Goal: Task Accomplishment & Management: Manage account settings

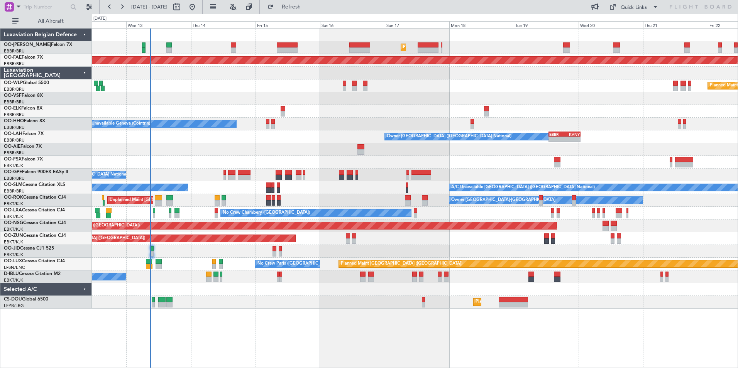
click at [445, 91] on div "Planned Maint Brussels (Brussels National) Unplanned Maint Brussels (Brussels N…" at bounding box center [415, 169] width 646 height 280
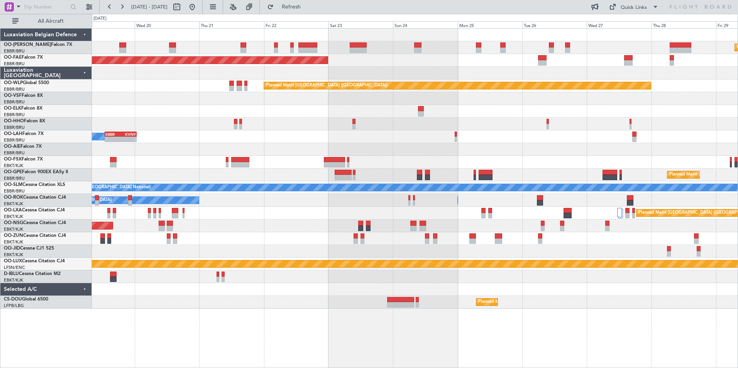
click at [124, 76] on div "Planned Maint Brussels (Brussels National) Planned Maint Brussels (Brussels Nat…" at bounding box center [415, 169] width 646 height 280
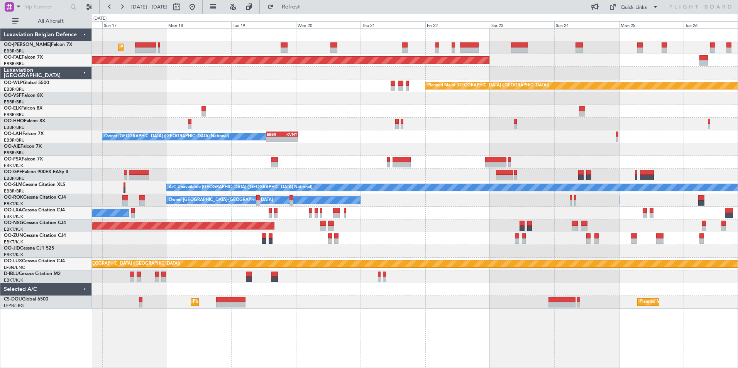
click at [325, 93] on div "Planned Maint Brussels (Brussels National) Planned Maint Brussels (Brussels Nat…" at bounding box center [415, 169] width 646 height 280
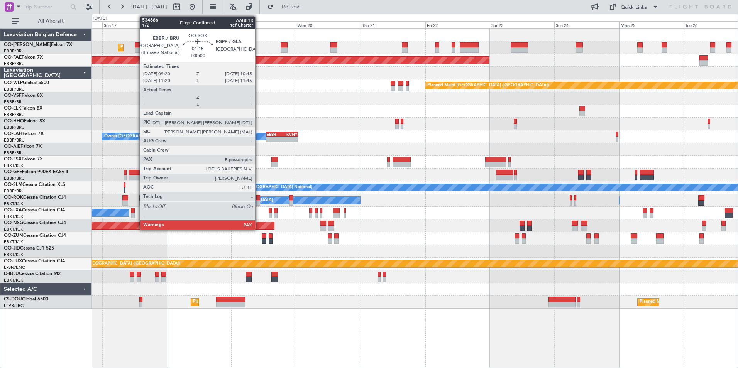
click at [259, 199] on div at bounding box center [258, 197] width 4 height 5
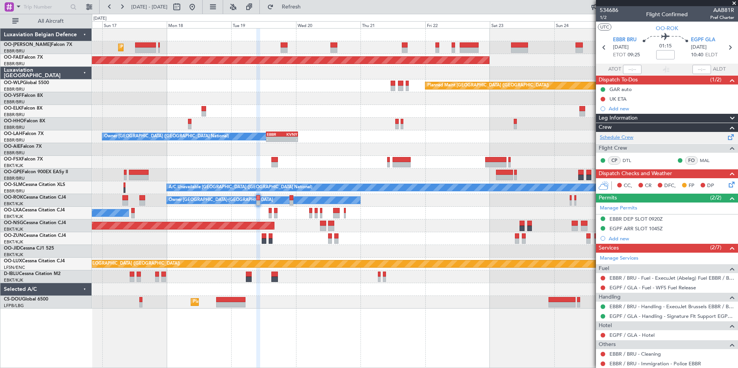
click at [621, 137] on link "Schedule Crew" at bounding box center [617, 138] width 34 height 8
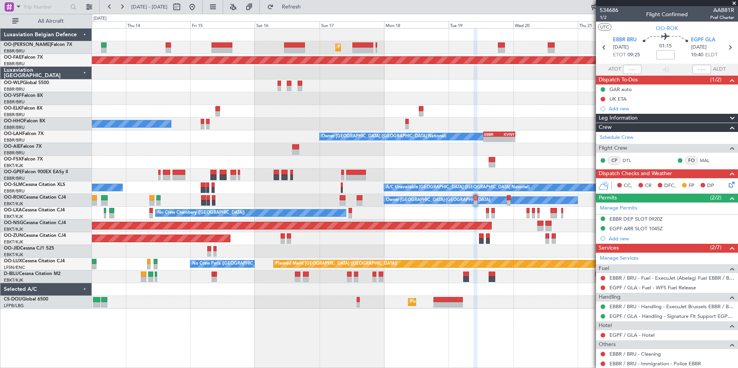
click at [609, 236] on fb-app "16 Aug 2025 - 26 Aug 2025 Refresh Quick Links All Aircraft Planned Maint Brusse…" at bounding box center [369, 187] width 738 height 362
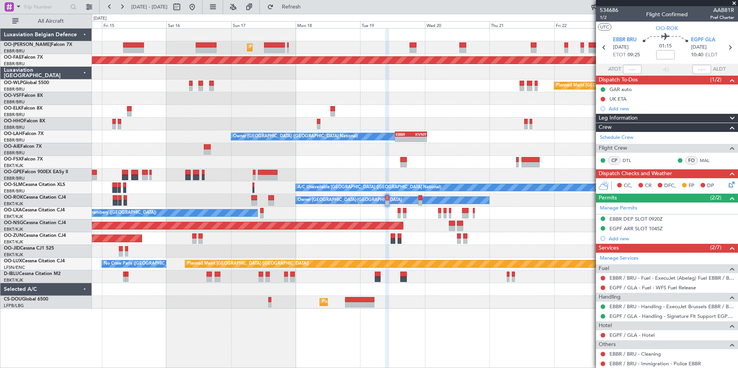
click at [411, 175] on div "No Crew [GEOGRAPHIC_DATA] ([GEOGRAPHIC_DATA] National)" at bounding box center [415, 175] width 646 height 13
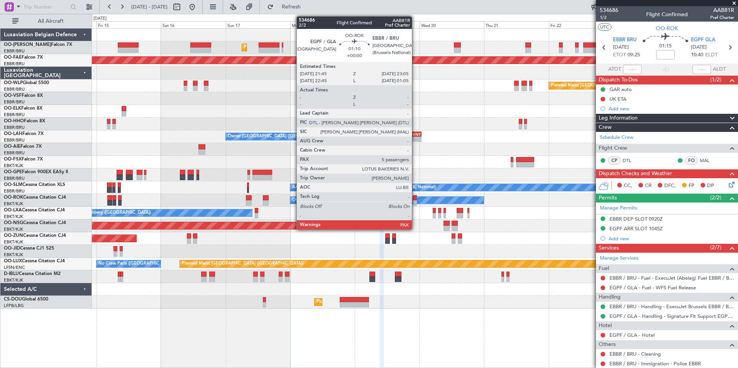
click at [415, 199] on div at bounding box center [415, 197] width 4 height 5
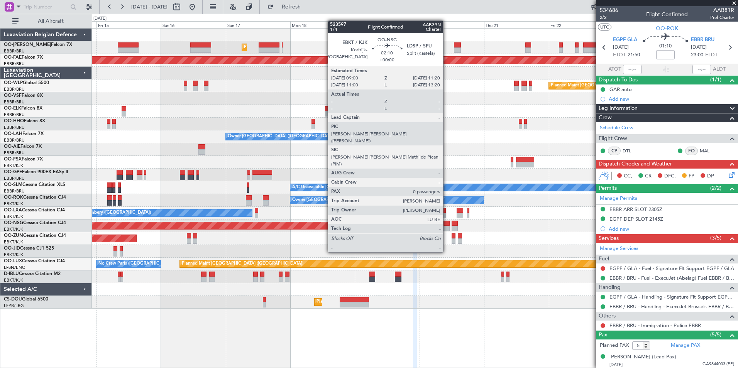
click at [447, 224] on div at bounding box center [446, 223] width 7 height 5
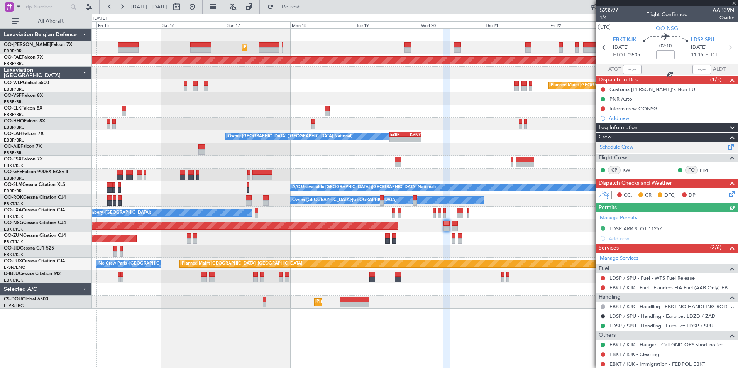
click at [625, 146] on link "Schedule Crew" at bounding box center [617, 148] width 34 height 8
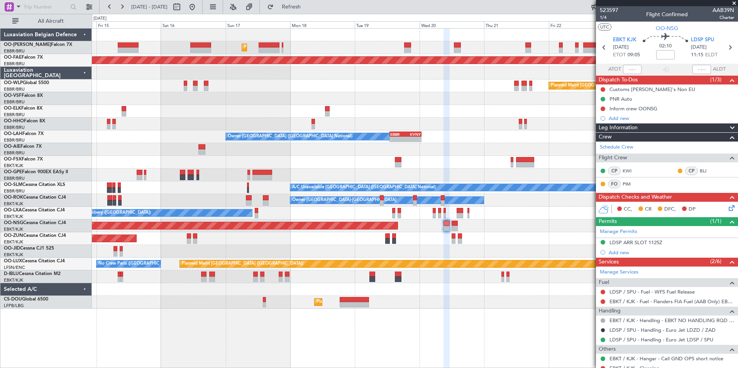
click at [735, 2] on span at bounding box center [734, 3] width 8 height 7
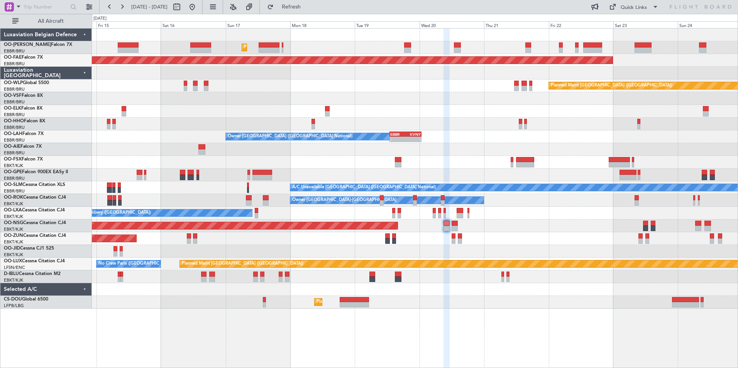
type input "0"
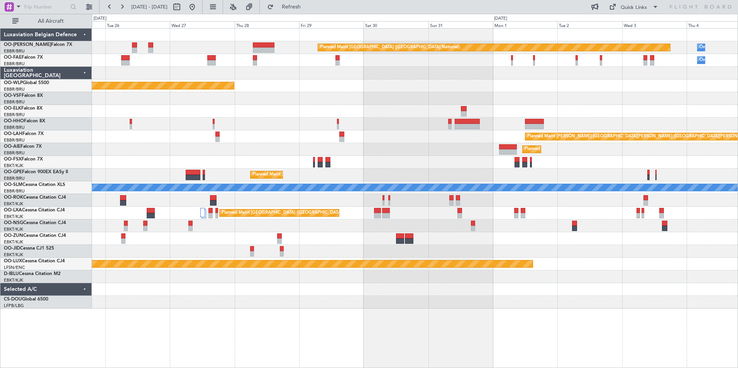
click at [0, 194] on html "14 Aug 2025 - 24 Aug 2025 Refresh Quick Links All Aircraft Planned Maint Brusse…" at bounding box center [369, 184] width 738 height 368
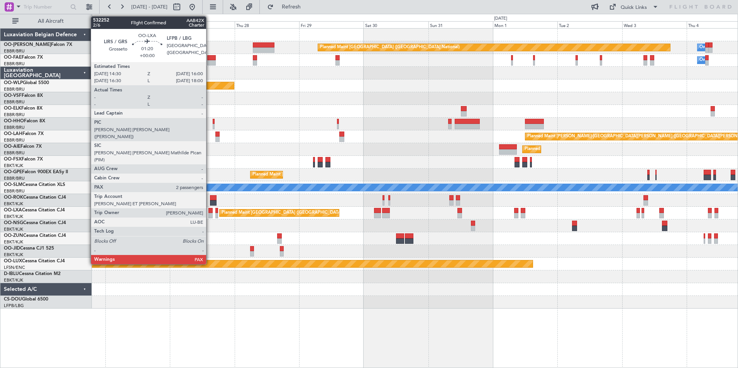
click at [210, 212] on div at bounding box center [210, 210] width 4 height 5
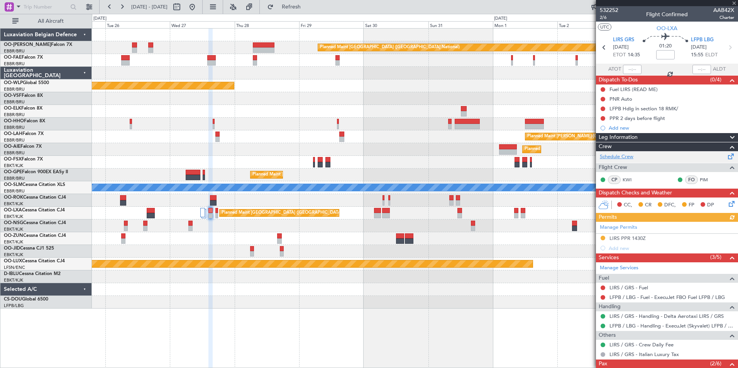
click at [623, 155] on link "Schedule Crew" at bounding box center [617, 157] width 34 height 8
click at [735, 5] on span at bounding box center [734, 3] width 8 height 7
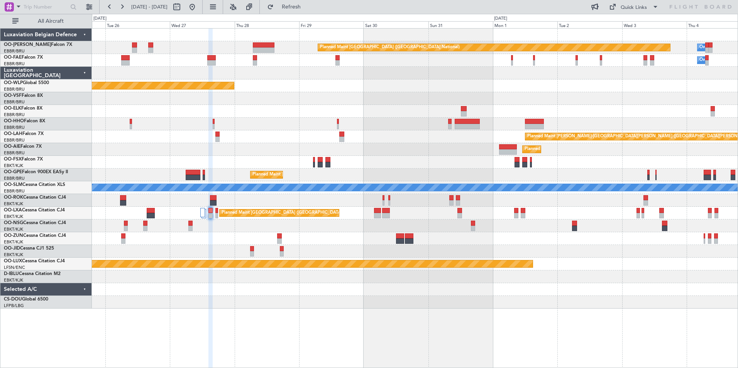
type input "0"
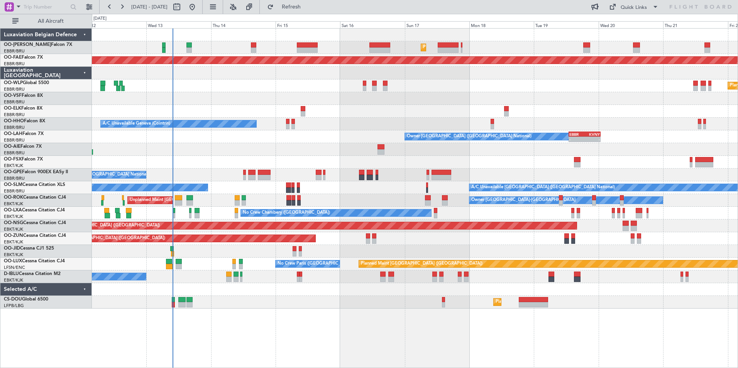
click at [738, 145] on html "25 Aug 2025 - 04 Sep 2025 Refresh Quick Links All Aircraft Planned Maint Brusse…" at bounding box center [369, 184] width 738 height 368
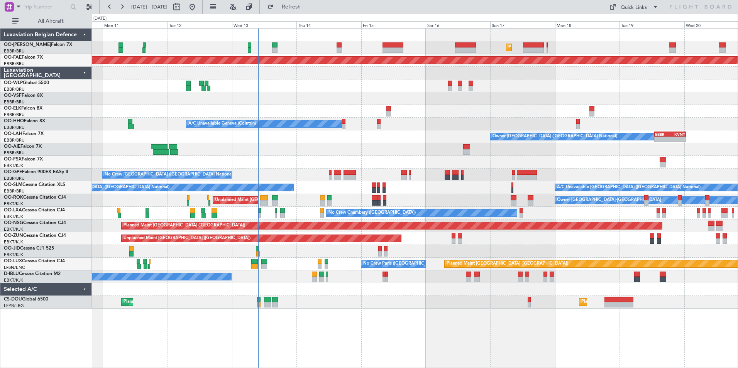
click at [260, 153] on div at bounding box center [415, 149] width 646 height 13
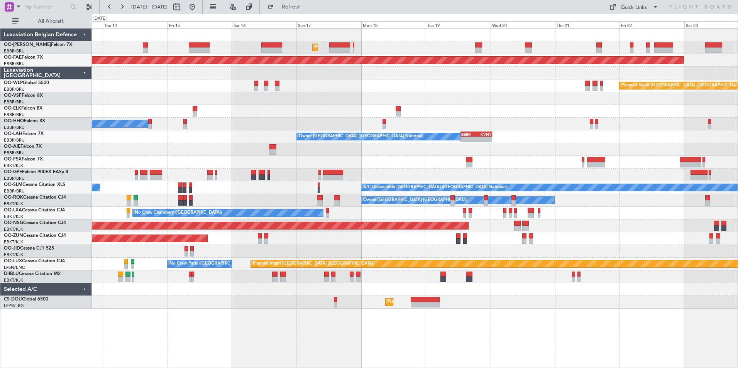
click at [201, 134] on div "Owner [GEOGRAPHIC_DATA] ([GEOGRAPHIC_DATA] National) - - EBBR 13:00 Z KVNY 00:4…" at bounding box center [415, 136] width 646 height 13
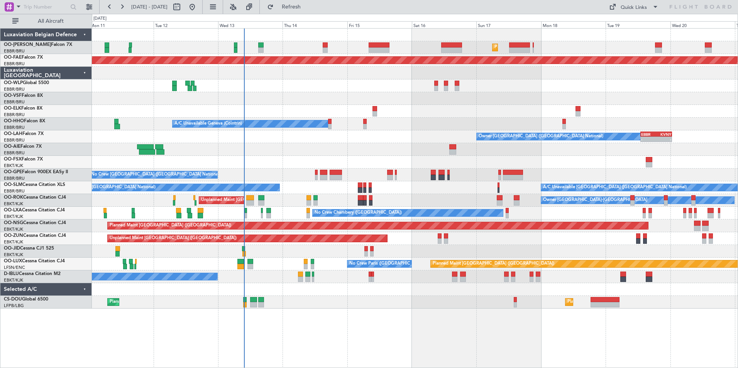
click at [581, 145] on div at bounding box center [415, 149] width 646 height 13
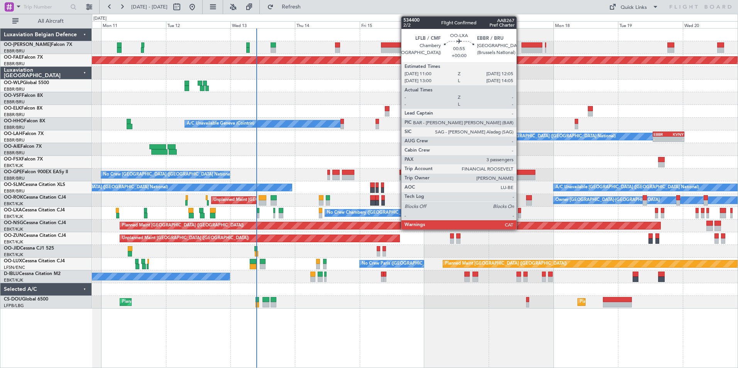
click at [520, 210] on div at bounding box center [519, 210] width 3 height 5
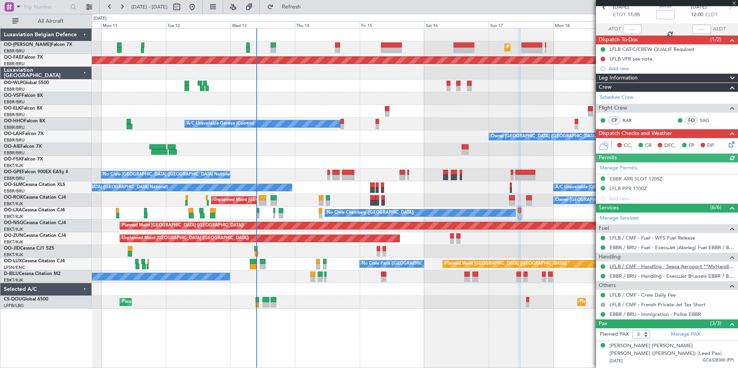
scroll to position [73, 0]
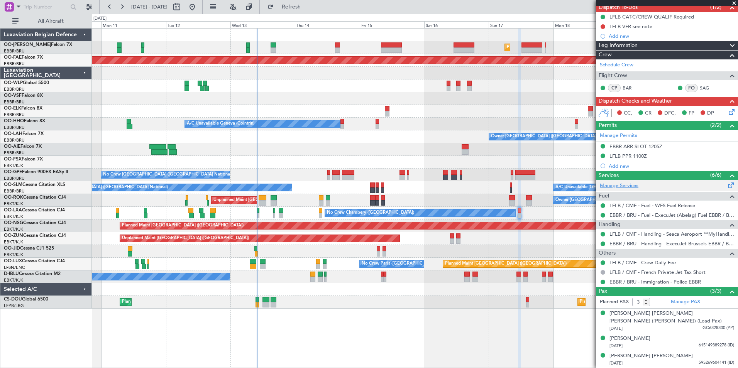
click at [621, 184] on link "Manage Services" at bounding box center [619, 186] width 39 height 8
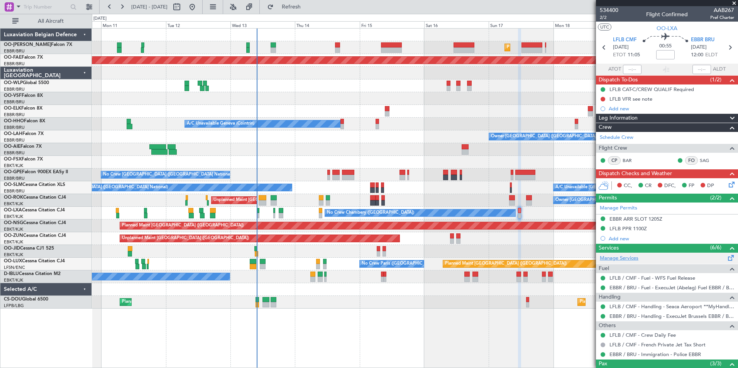
click at [621, 260] on link "Manage Services" at bounding box center [619, 259] width 39 height 8
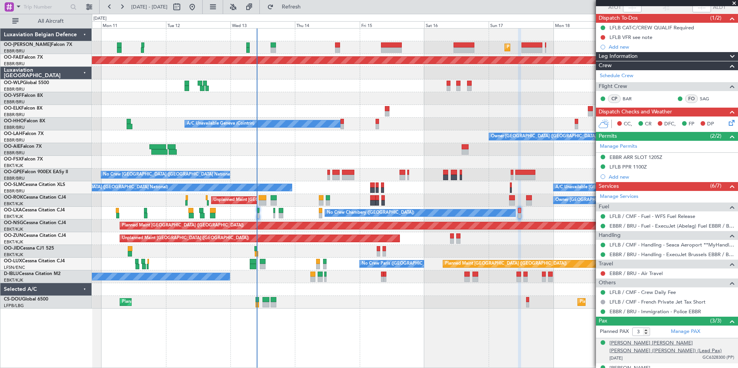
scroll to position [91, 0]
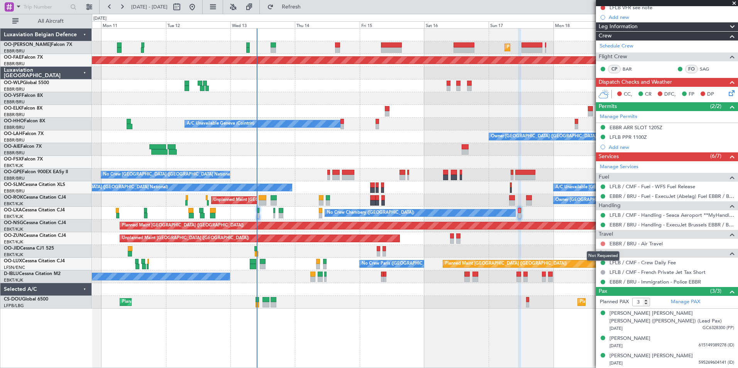
click at [604, 245] on button at bounding box center [603, 244] width 5 height 5
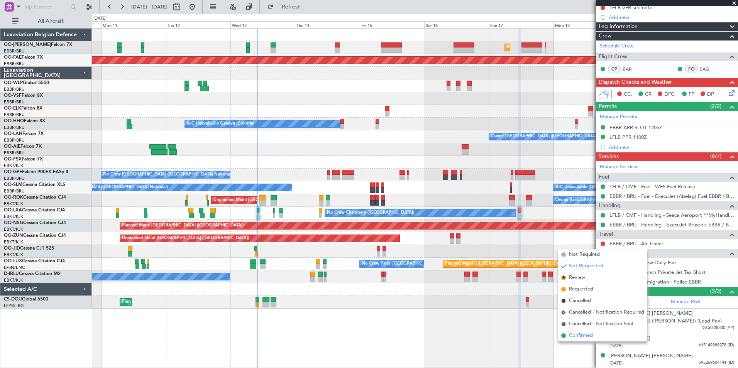
click at [570, 335] on span "Confirmed" at bounding box center [581, 336] width 24 height 8
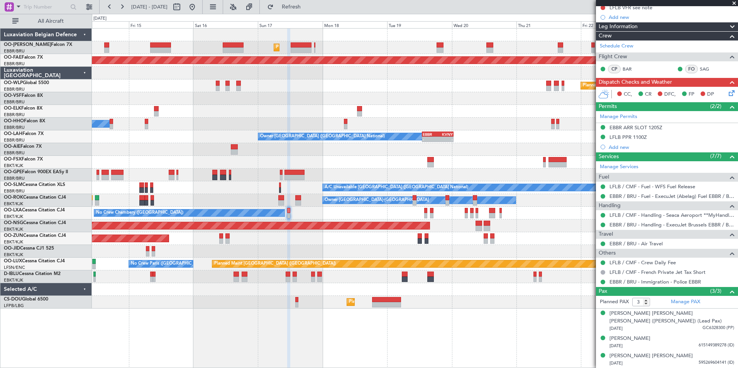
click at [242, 144] on div at bounding box center [415, 149] width 646 height 13
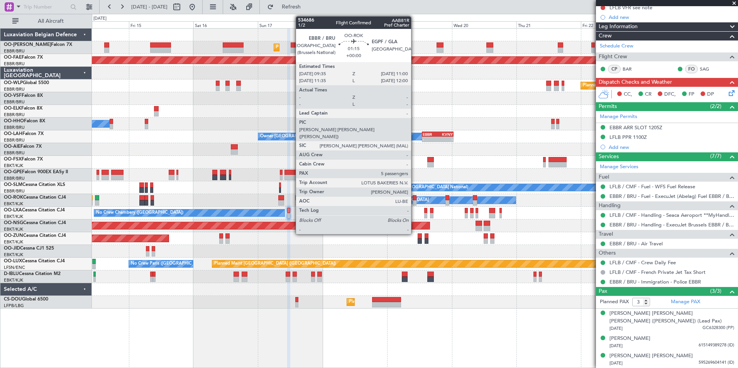
click at [415, 199] on div at bounding box center [415, 197] width 4 height 5
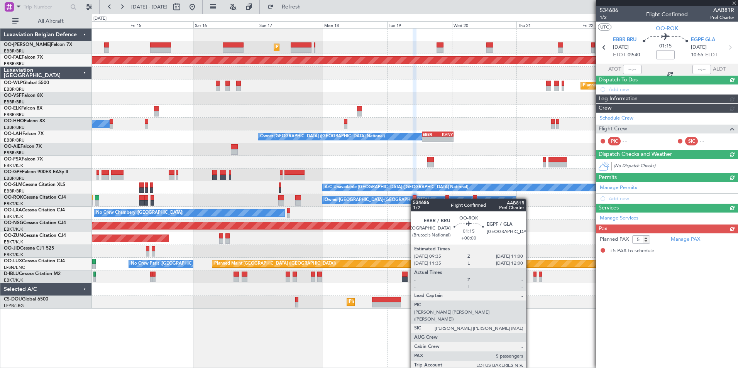
scroll to position [0, 0]
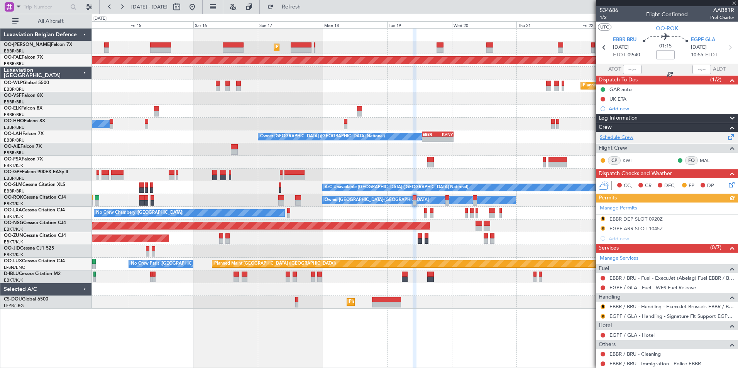
click at [613, 138] on link "Schedule Crew" at bounding box center [617, 138] width 34 height 8
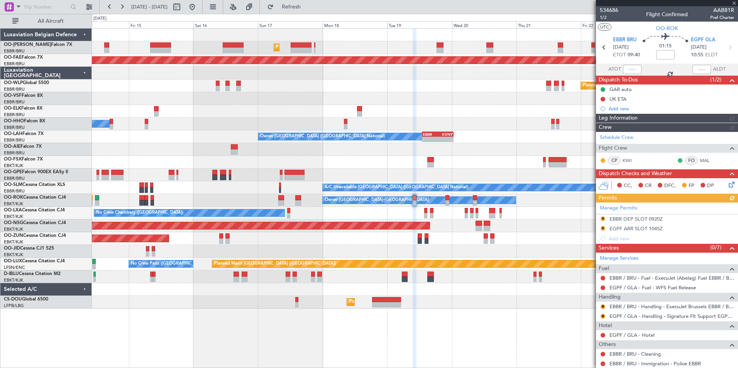
click at [735, 2] on div at bounding box center [667, 3] width 142 height 6
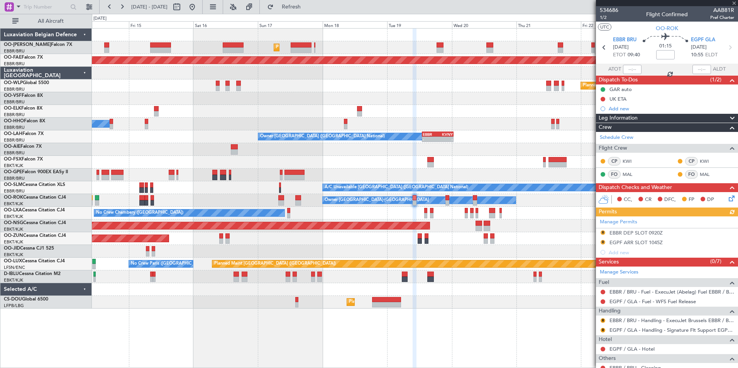
click at [733, 2] on div at bounding box center [667, 3] width 142 height 6
click at [737, 4] on div at bounding box center [667, 3] width 142 height 6
click at [733, 2] on div at bounding box center [667, 3] width 142 height 6
click at [733, 3] on span at bounding box center [734, 3] width 8 height 7
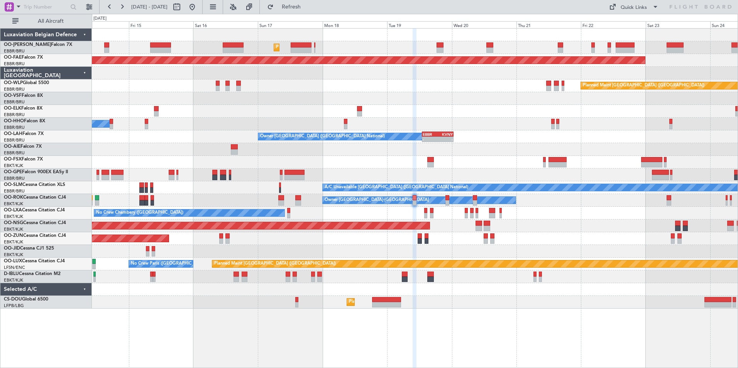
type input "0"
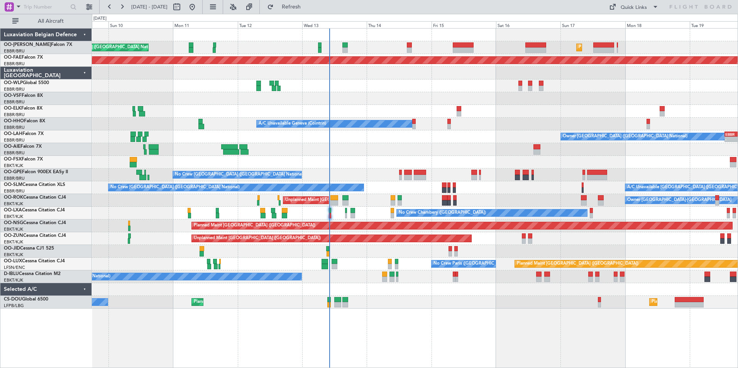
click at [571, 103] on div at bounding box center [415, 98] width 646 height 13
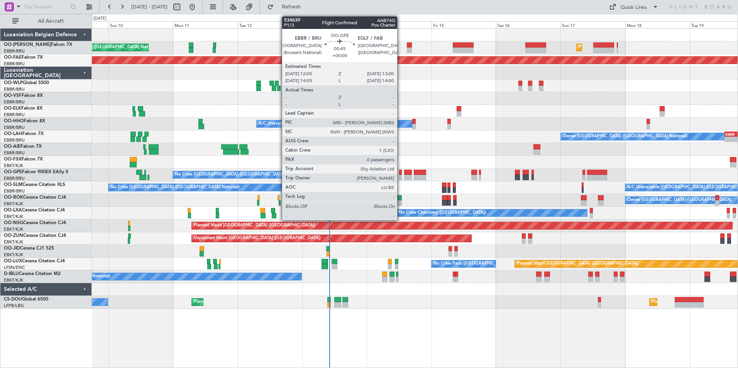
click at [401, 173] on div at bounding box center [400, 172] width 3 height 5
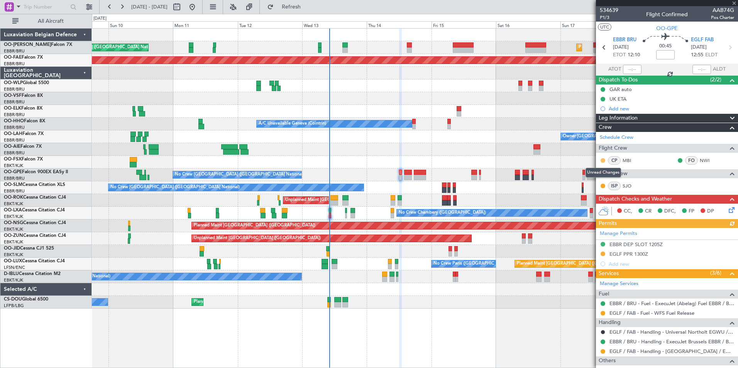
click at [604, 161] on button at bounding box center [603, 160] width 5 height 5
click at [598, 181] on span "Acknowledged" at bounding box center [605, 183] width 34 height 8
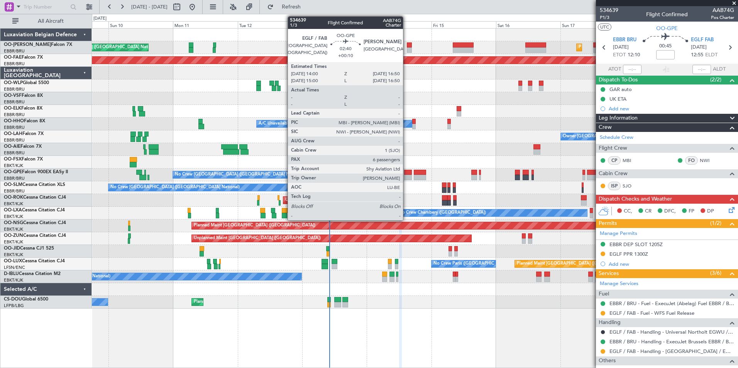
click at [407, 175] on div at bounding box center [408, 177] width 8 height 5
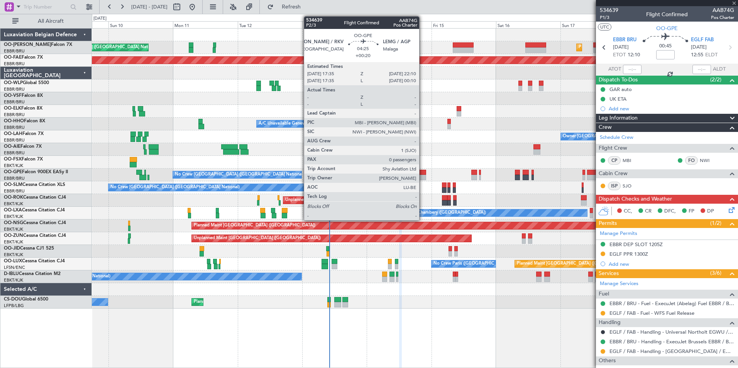
type input "+00:10"
type input "6"
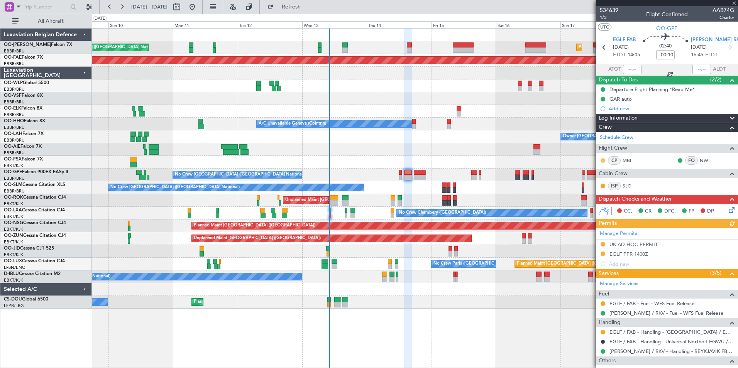
click at [604, 159] on button at bounding box center [603, 160] width 5 height 5
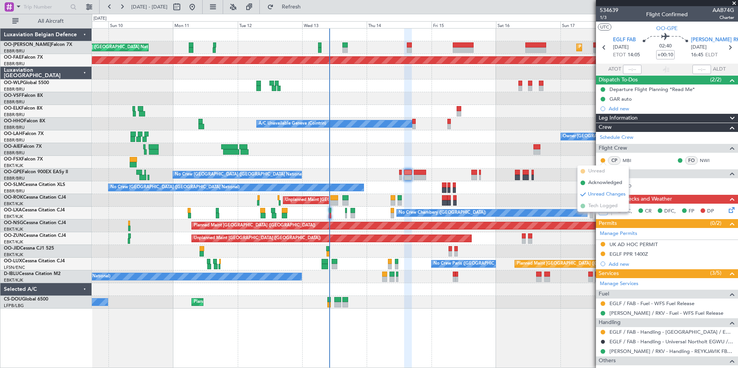
click at [594, 183] on span "Acknowledged" at bounding box center [605, 183] width 34 height 8
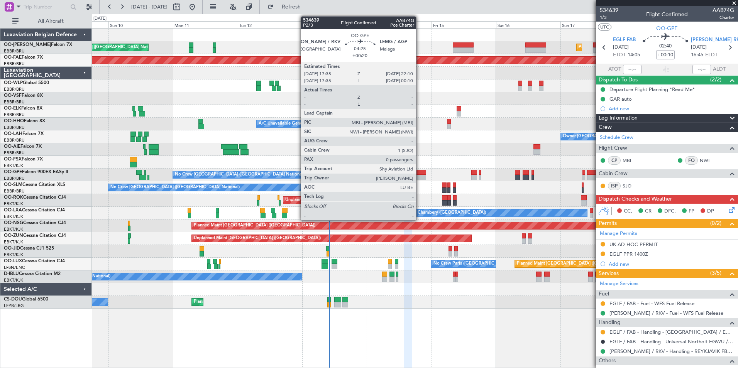
click at [420, 175] on div at bounding box center [420, 177] width 12 height 5
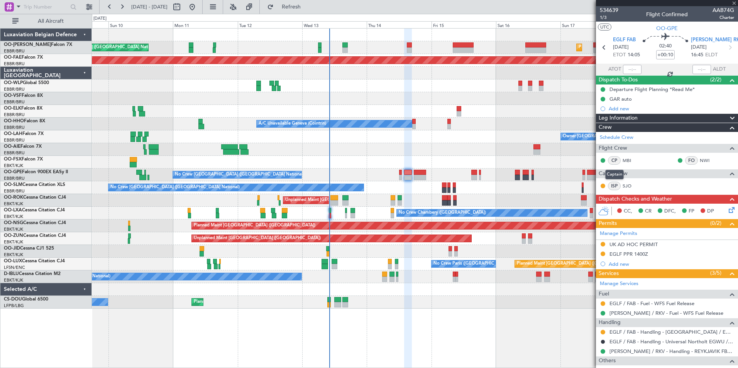
type input "+00:20"
type input "0"
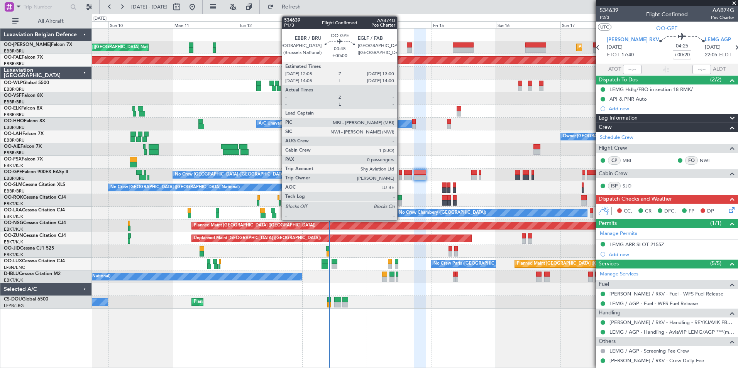
click at [401, 173] on div at bounding box center [400, 172] width 3 height 5
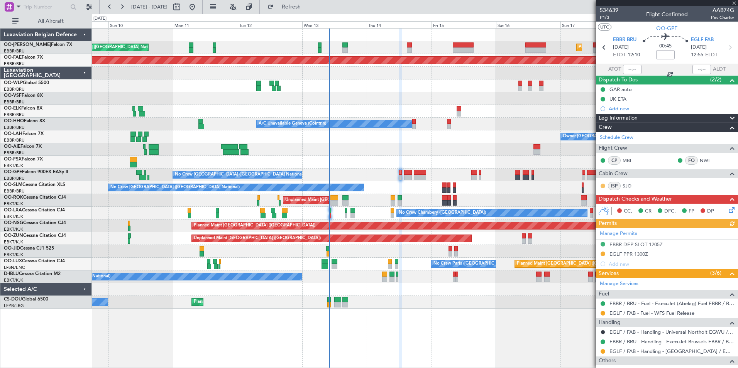
click at [602, 186] on button at bounding box center [603, 186] width 5 height 5
click at [598, 208] on span "Acknowledged" at bounding box center [605, 209] width 34 height 8
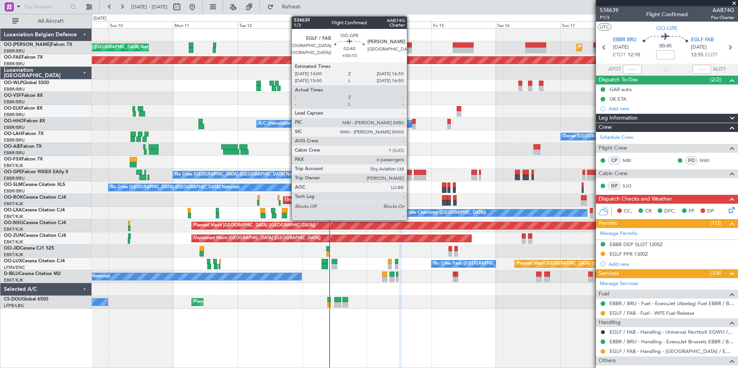
click at [410, 173] on div at bounding box center [408, 172] width 8 height 5
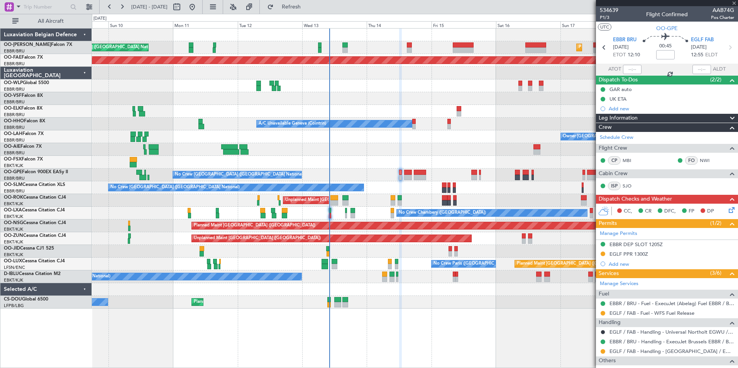
type input "+00:10"
type input "6"
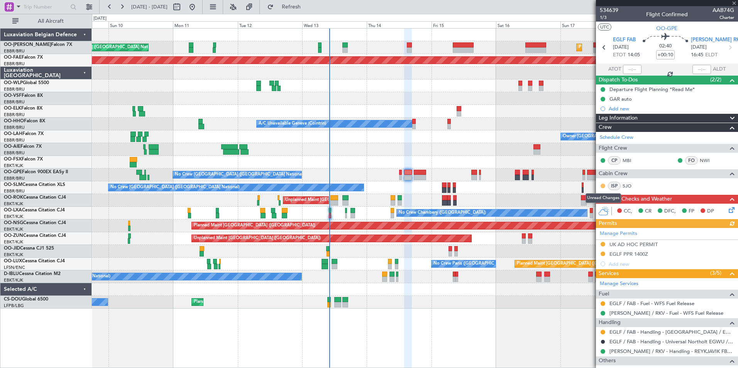
click at [604, 184] on button at bounding box center [603, 186] width 5 height 5
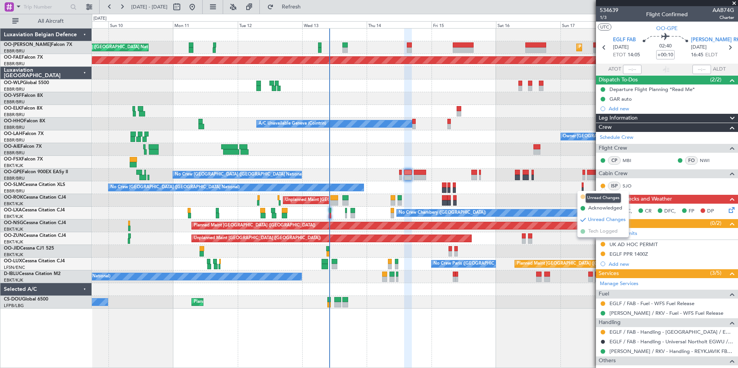
click at [594, 207] on mat-tooltip-component "Unread Changes" at bounding box center [603, 198] width 46 height 20
click at [603, 186] on button at bounding box center [603, 186] width 5 height 5
click at [585, 209] on span at bounding box center [583, 208] width 5 height 5
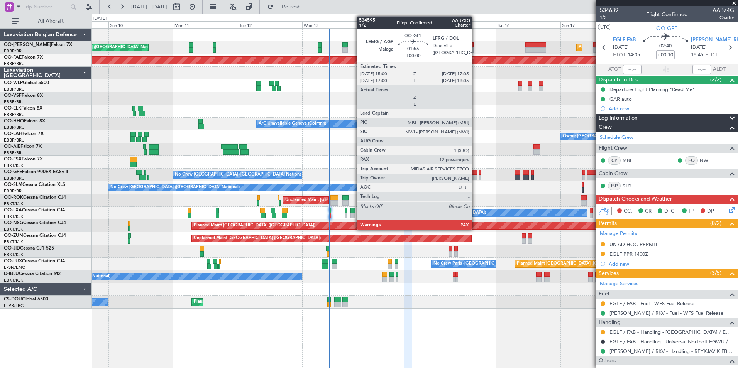
click at [476, 172] on div at bounding box center [474, 172] width 6 height 5
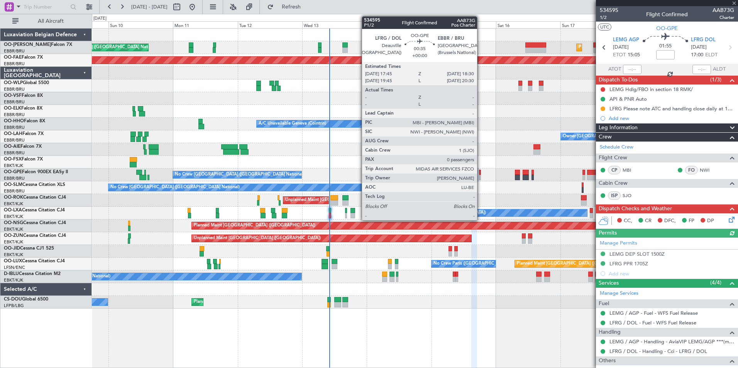
click at [481, 171] on div at bounding box center [480, 172] width 2 height 5
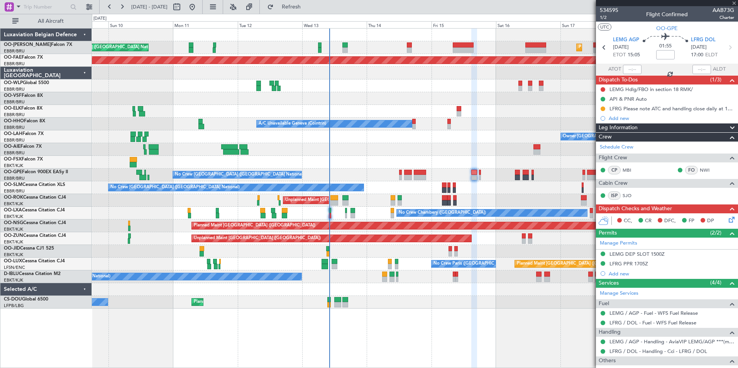
type input "0"
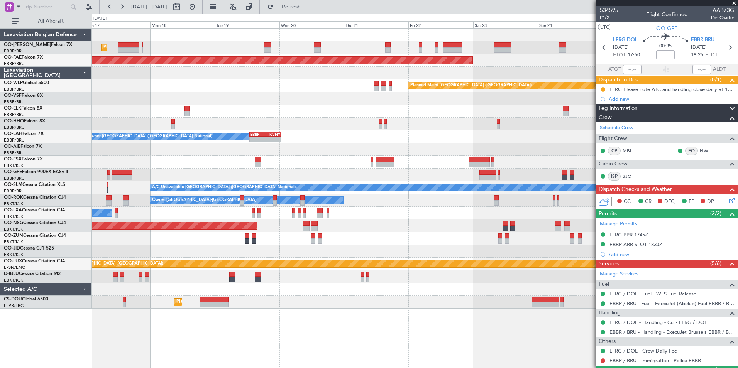
click at [41, 144] on div "Planned Maint [GEOGRAPHIC_DATA] ([GEOGRAPHIC_DATA] National) Planned Maint [GEO…" at bounding box center [369, 191] width 738 height 354
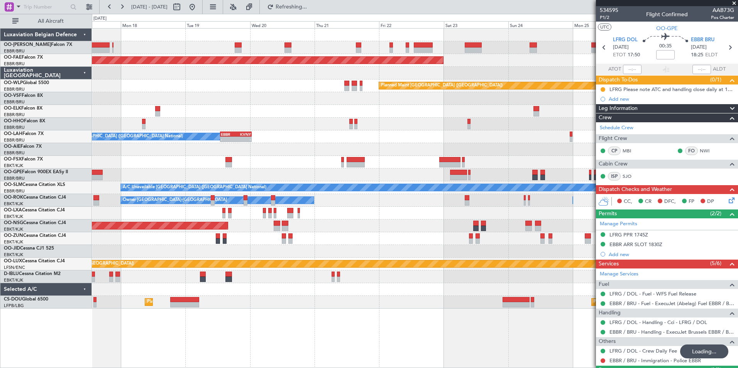
click at [736, 2] on span at bounding box center [734, 3] width 8 height 7
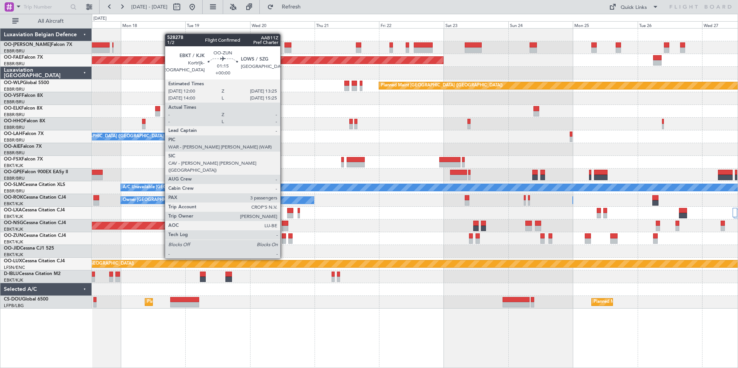
click at [284, 237] on div at bounding box center [284, 236] width 4 height 5
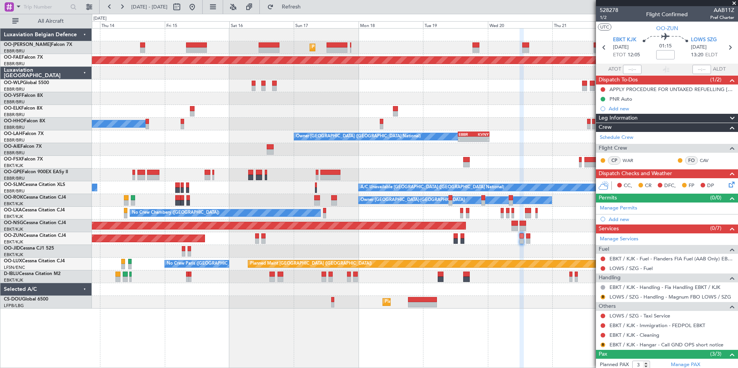
click at [547, 125] on div "Planned Maint [GEOGRAPHIC_DATA] ([GEOGRAPHIC_DATA] National) Planned Maint [GEO…" at bounding box center [415, 169] width 646 height 280
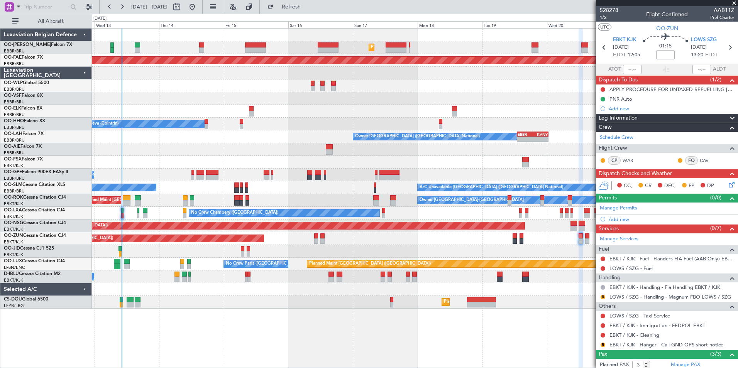
click at [547, 125] on div "A/C Unavailable Geneva (Cointrin)" at bounding box center [415, 124] width 646 height 13
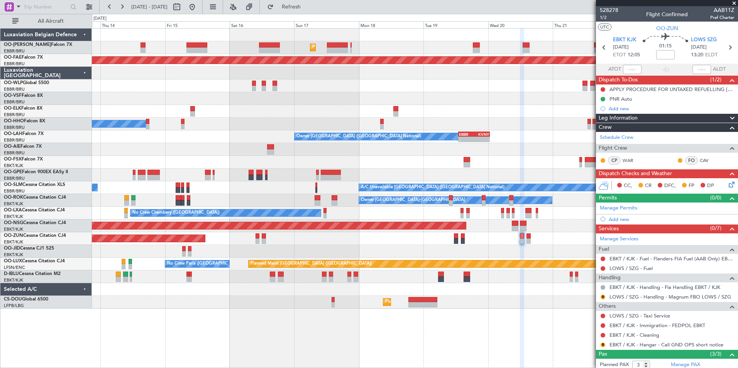
click at [482, 244] on div "Unplanned Maint [GEOGRAPHIC_DATA] ([GEOGRAPHIC_DATA])" at bounding box center [415, 238] width 646 height 13
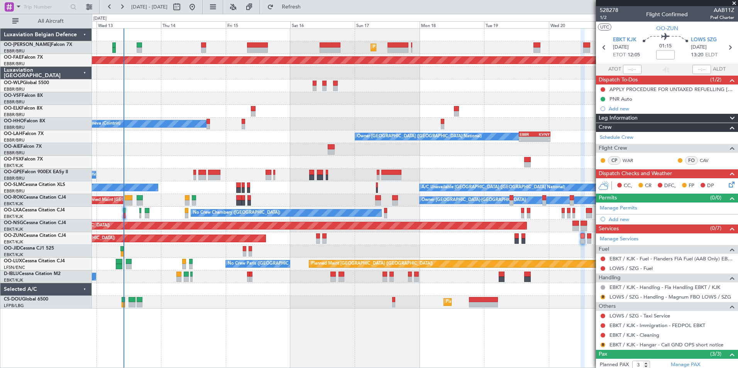
click at [567, 157] on div at bounding box center [415, 162] width 646 height 13
click at [735, 2] on span at bounding box center [734, 3] width 8 height 7
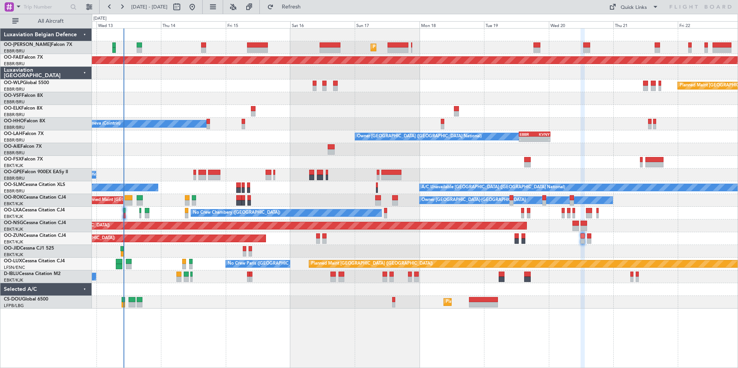
type input "0"
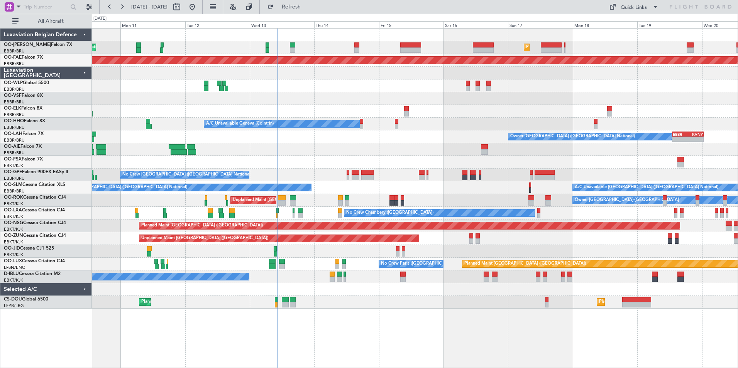
click at [383, 146] on div "Planned Maint [GEOGRAPHIC_DATA] ([GEOGRAPHIC_DATA] National) Unplanned Maint [G…" at bounding box center [415, 169] width 646 height 280
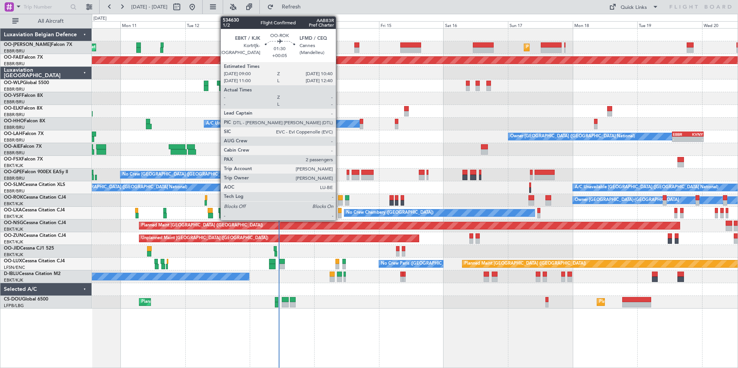
click at [339, 198] on div at bounding box center [340, 197] width 5 height 5
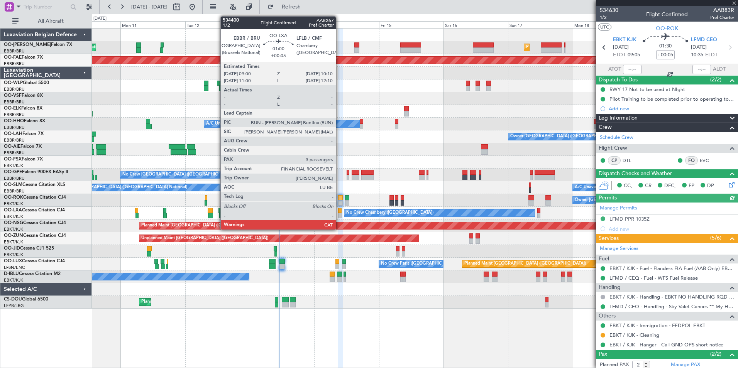
click at [340, 214] on div at bounding box center [339, 215] width 3 height 5
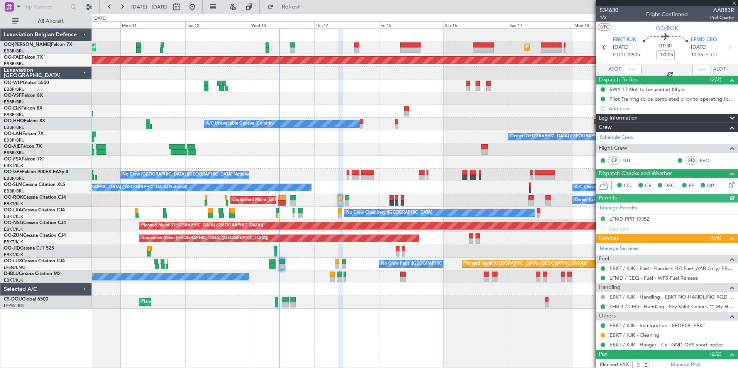
type input "3"
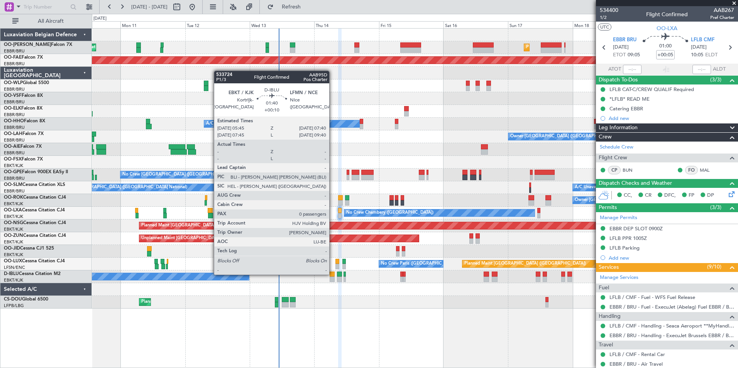
click at [333, 274] on div at bounding box center [332, 274] width 5 height 5
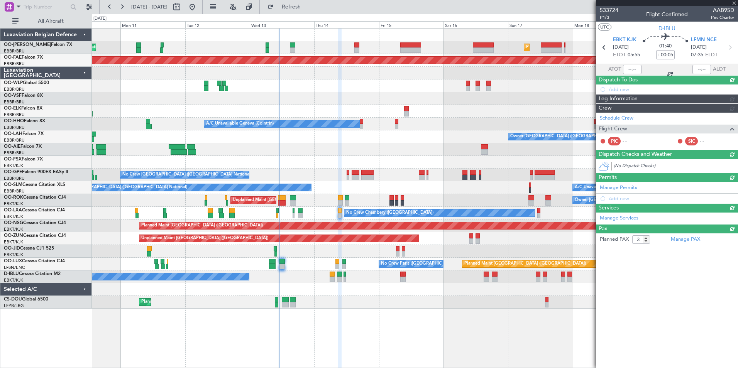
type input "+00:10"
type input "0"
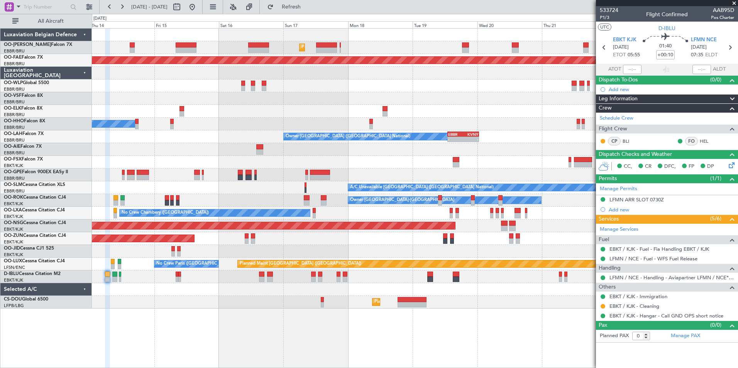
click at [244, 162] on div at bounding box center [415, 162] width 646 height 13
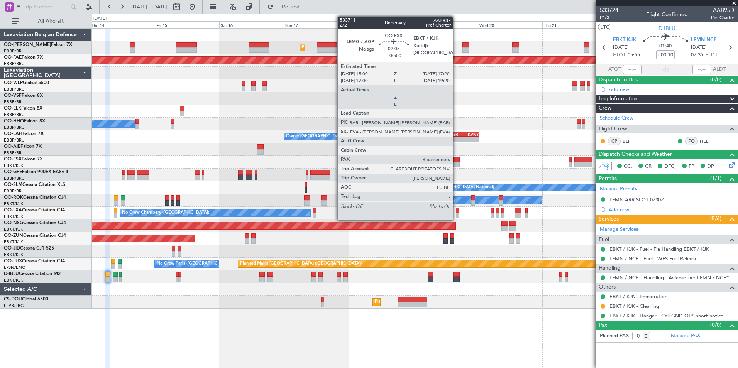
click at [456, 162] on div at bounding box center [456, 164] width 7 height 5
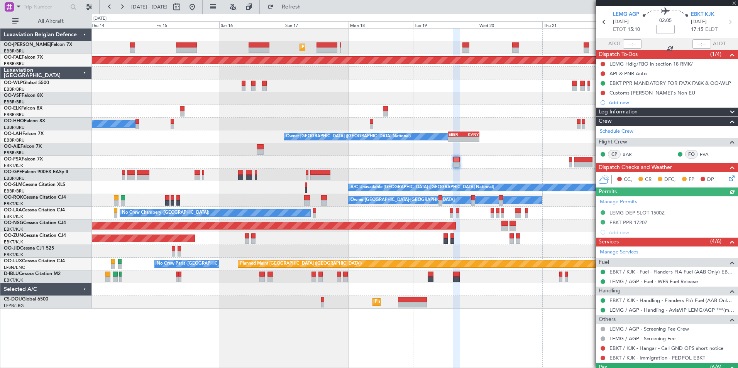
scroll to position [39, 0]
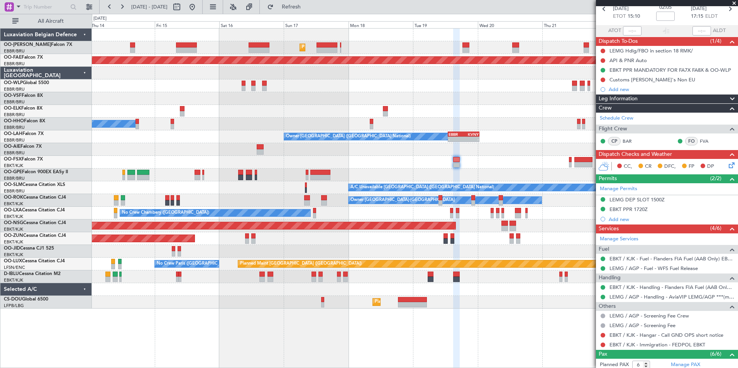
click at [734, 2] on span at bounding box center [734, 3] width 8 height 7
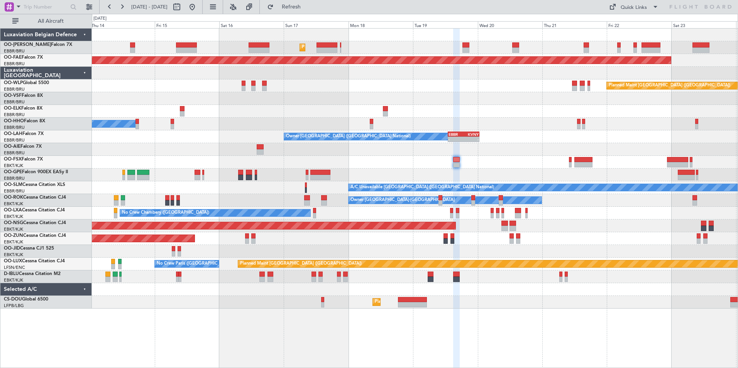
type input "0"
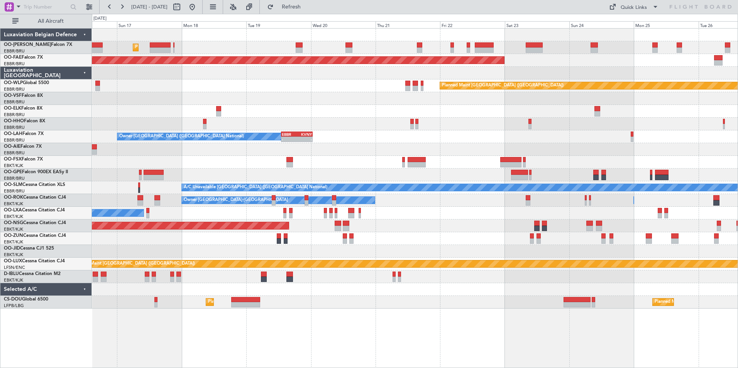
click at [434, 228] on div "Planned Maint [GEOGRAPHIC_DATA] ([GEOGRAPHIC_DATA])" at bounding box center [415, 226] width 646 height 13
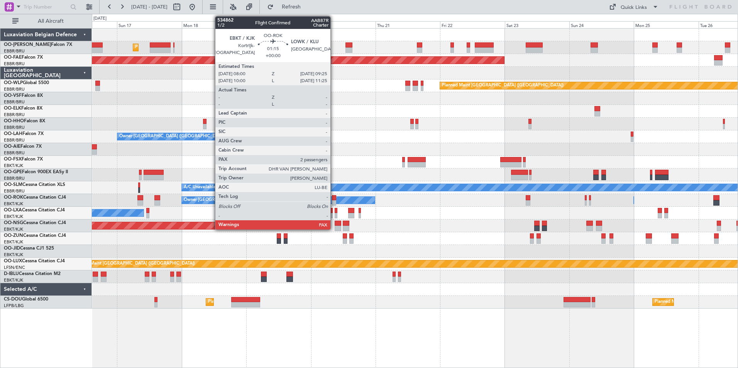
click at [335, 200] on div at bounding box center [334, 197] width 4 height 5
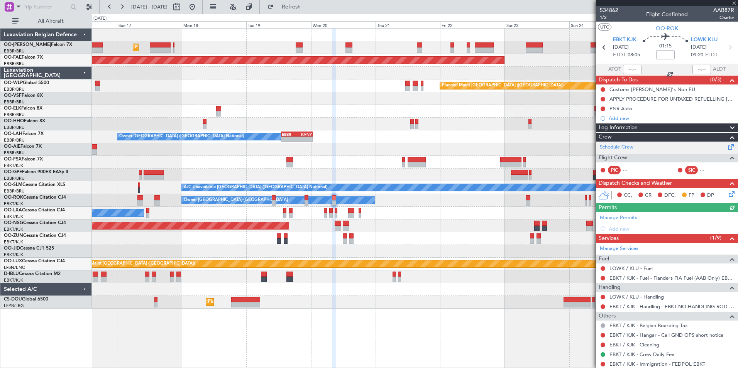
click at [628, 145] on link "Schedule Crew" at bounding box center [617, 148] width 34 height 8
click at [735, 3] on span at bounding box center [734, 3] width 8 height 7
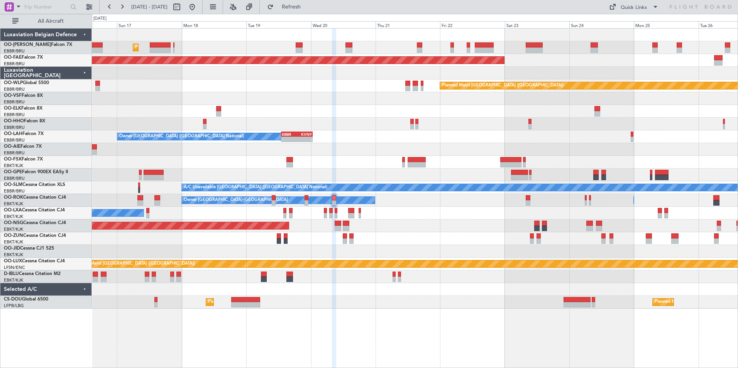
type input "0"
click at [0, 116] on html "[DATE] - [DATE] Refresh Quick Links All Aircraft Planned Maint [GEOGRAPHIC_DATA…" at bounding box center [369, 184] width 738 height 368
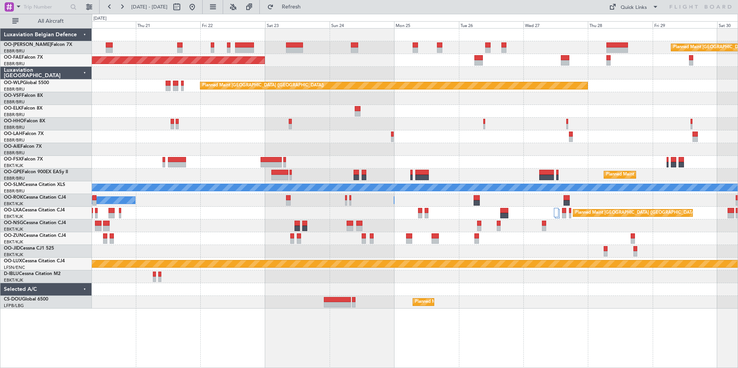
click at [0, 100] on html "[DATE] - [DATE] Refresh Quick Links All Aircraft Planned Maint [GEOGRAPHIC_DATA…" at bounding box center [369, 184] width 738 height 368
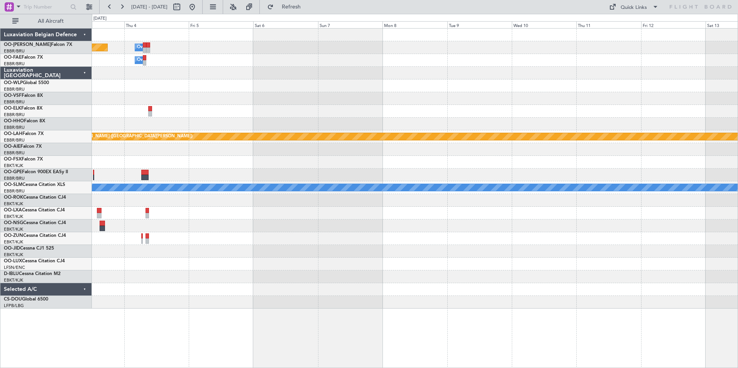
click at [223, 126] on div at bounding box center [415, 124] width 646 height 13
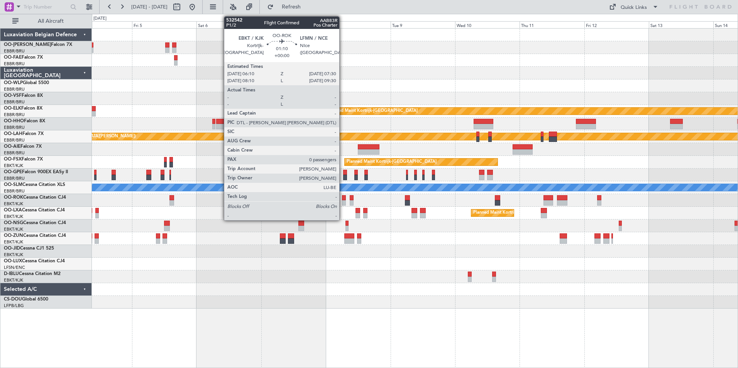
click at [343, 201] on div at bounding box center [344, 202] width 4 height 5
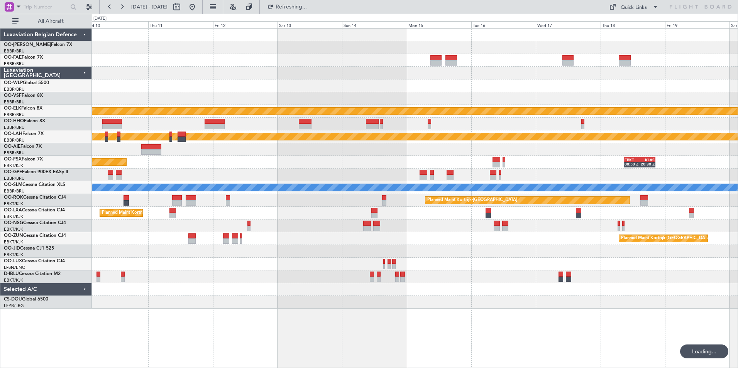
click at [308, 200] on div "Planned Maint Kortrijk-[GEOGRAPHIC_DATA] Planned [GEOGRAPHIC_DATA][PERSON_NAME]…" at bounding box center [415, 169] width 646 height 280
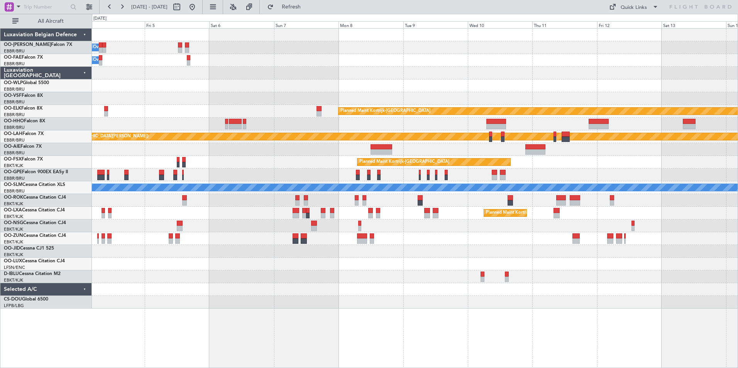
click at [576, 232] on div "Owner Melsbroek Air Base Planned Maint [GEOGRAPHIC_DATA] ([GEOGRAPHIC_DATA]) Ow…" at bounding box center [415, 169] width 646 height 280
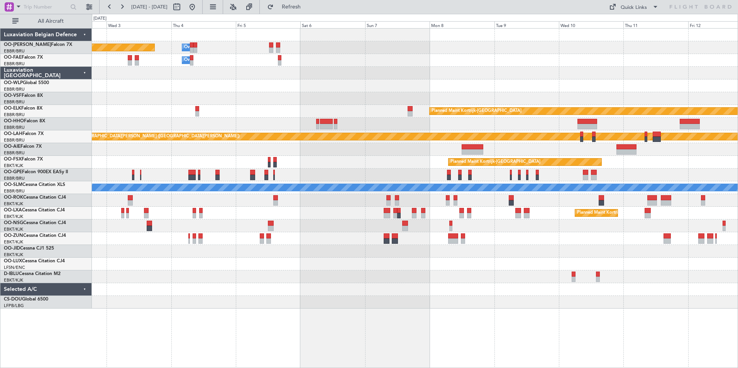
click at [481, 254] on div "Owner Melsbroek Air Base Planned Maint [GEOGRAPHIC_DATA] ([GEOGRAPHIC_DATA]) Ow…" at bounding box center [415, 169] width 646 height 280
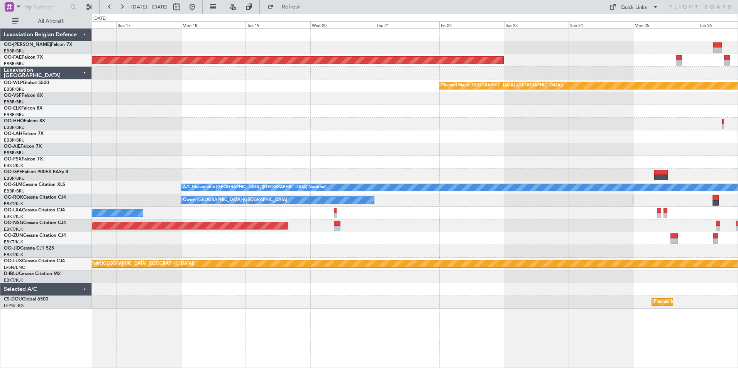
click at [738, 93] on html "[DATE] - [DATE] Refresh Quick Links All Aircraft Planned Maint [GEOGRAPHIC_DATA…" at bounding box center [369, 184] width 738 height 368
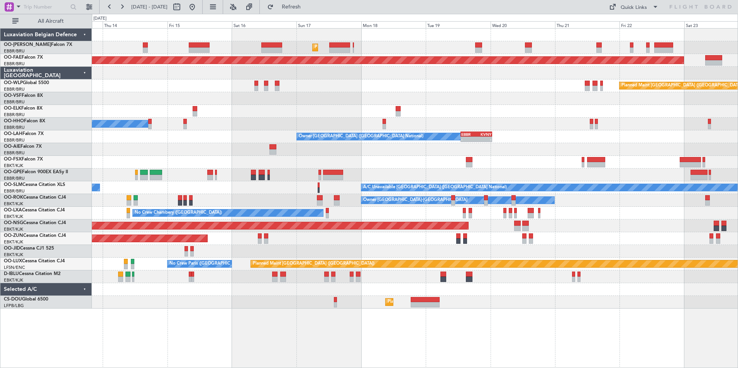
click at [342, 164] on div at bounding box center [415, 162] width 646 height 13
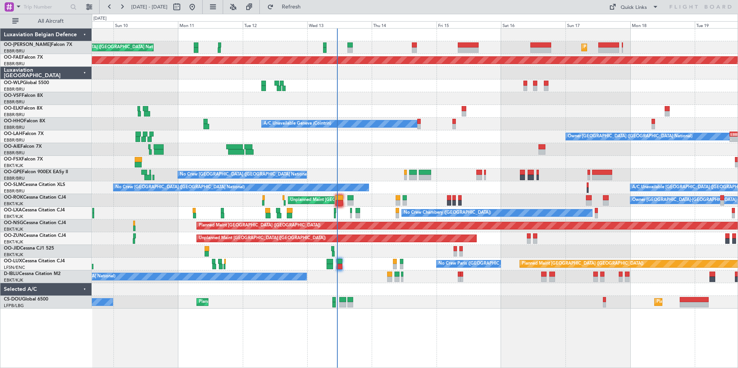
click at [553, 104] on div "Planned Maint [GEOGRAPHIC_DATA] ([GEOGRAPHIC_DATA] National) Unplanned Maint [G…" at bounding box center [415, 169] width 646 height 280
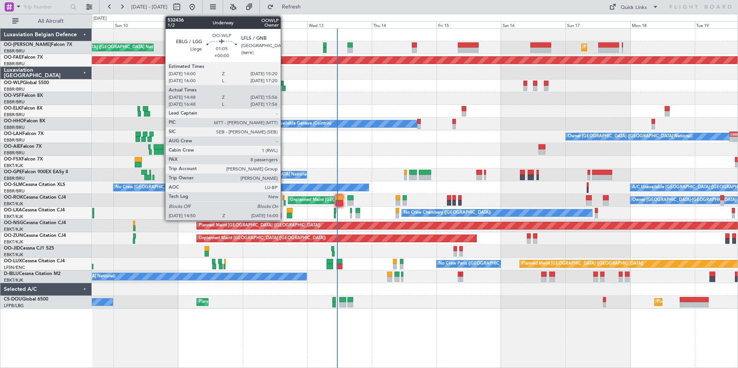
click at [284, 88] on div at bounding box center [283, 88] width 3 height 5
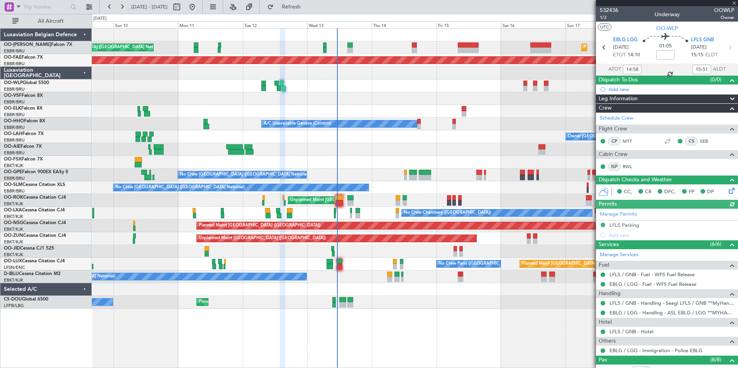
scroll to position [148, 0]
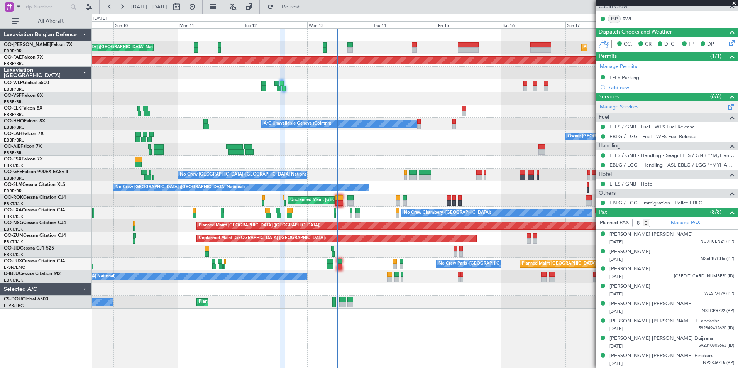
click at [627, 107] on link "Manage Services" at bounding box center [619, 107] width 39 height 8
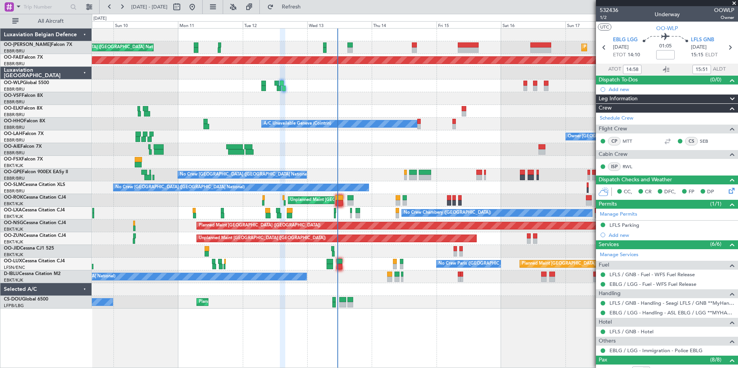
click at [734, 3] on span at bounding box center [734, 3] width 8 height 7
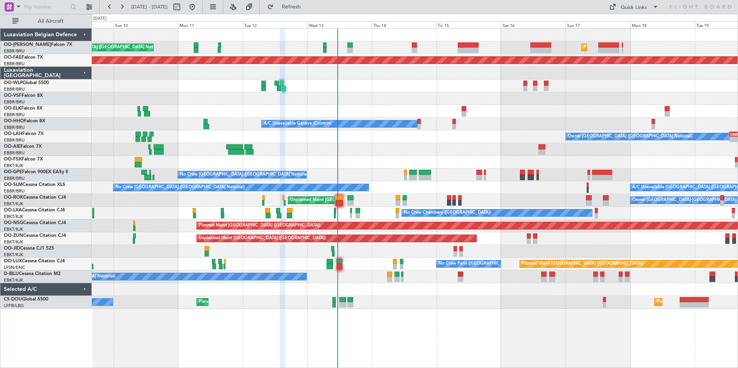
type input "0"
click at [376, 146] on div at bounding box center [415, 149] width 646 height 13
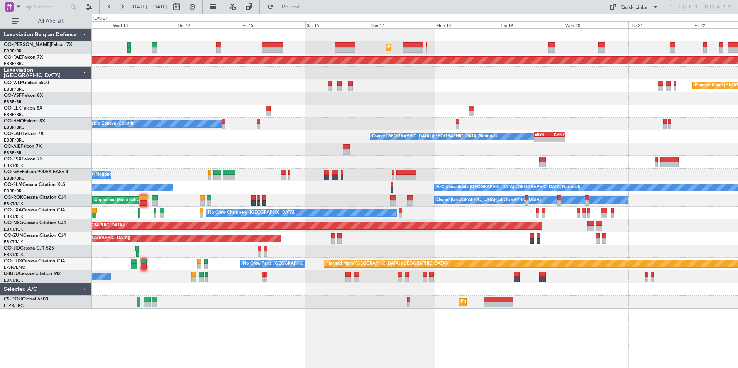
click at [286, 141] on div "Owner [GEOGRAPHIC_DATA] ([GEOGRAPHIC_DATA] National) - - EBBR 13:00 Z KVNY 00:4…" at bounding box center [415, 136] width 646 height 13
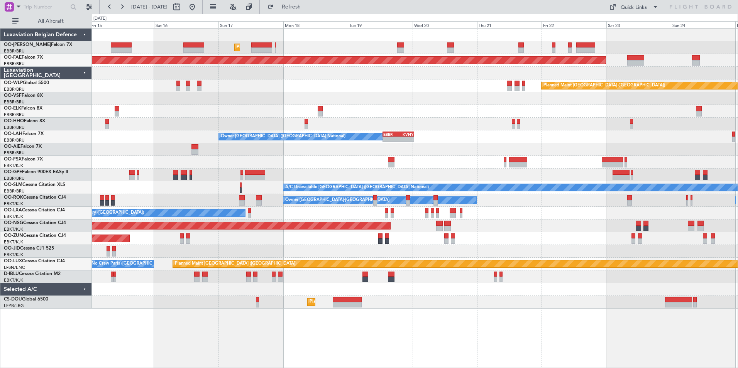
click at [423, 234] on div "Planned Maint Brussels (Brussels National) Planned Maint Kortrijk-Wevelgem Plan…" at bounding box center [415, 169] width 646 height 280
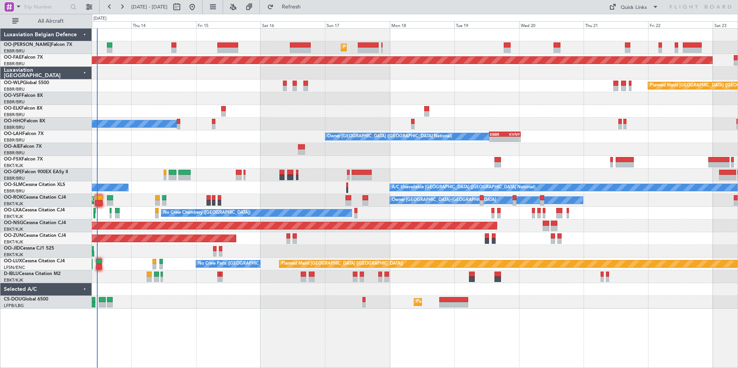
click at [371, 149] on div at bounding box center [415, 149] width 646 height 13
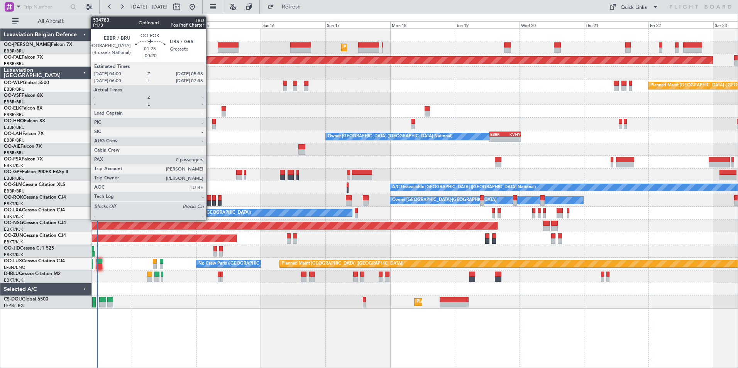
click at [210, 198] on div at bounding box center [209, 197] width 5 height 5
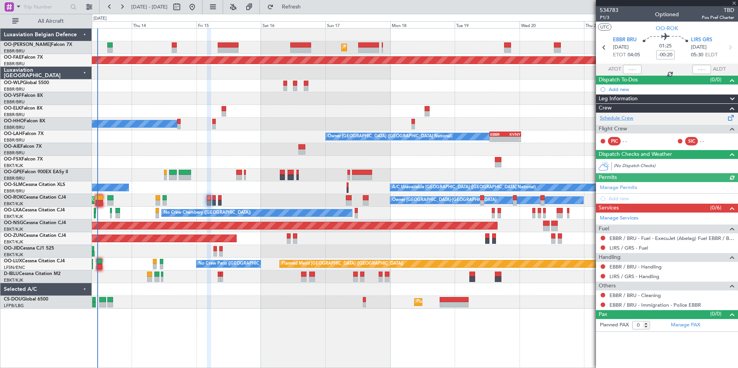
click at [628, 120] on link "Schedule Crew" at bounding box center [617, 119] width 34 height 8
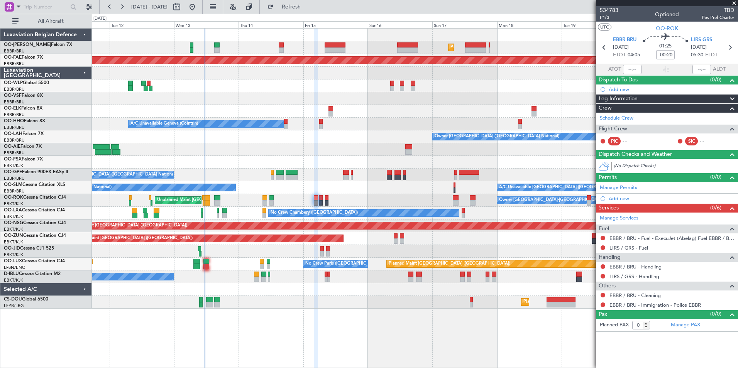
click at [298, 182] on div "Planned Maint Brussels (Brussels National) Unplanned Maint Brussels (Brussels N…" at bounding box center [415, 169] width 646 height 280
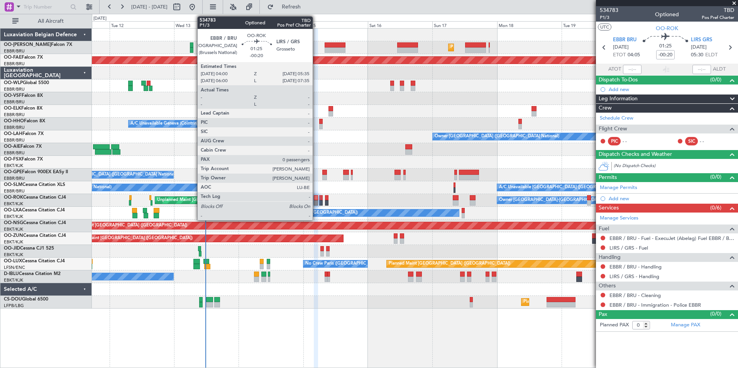
click at [316, 198] on div at bounding box center [316, 197] width 5 height 5
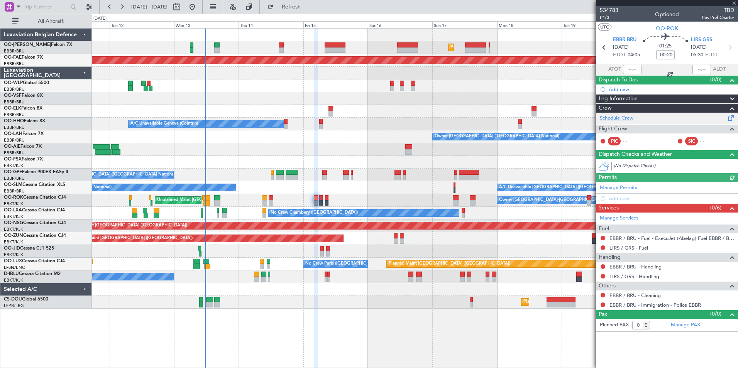
click at [619, 117] on link "Schedule Crew" at bounding box center [617, 119] width 34 height 8
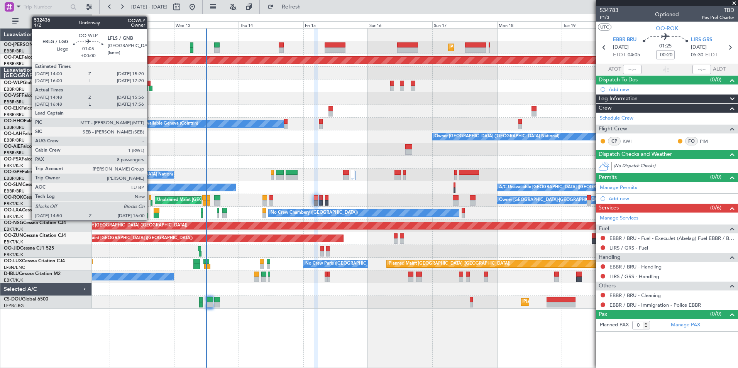
click at [151, 88] on div at bounding box center [150, 88] width 3 height 5
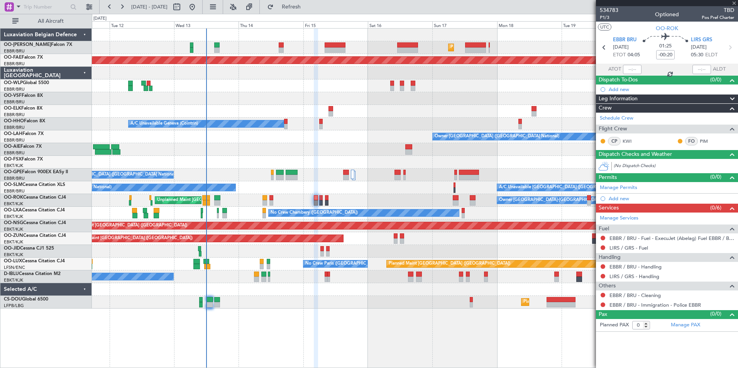
type input "14:58"
type input "15:51"
type input "8"
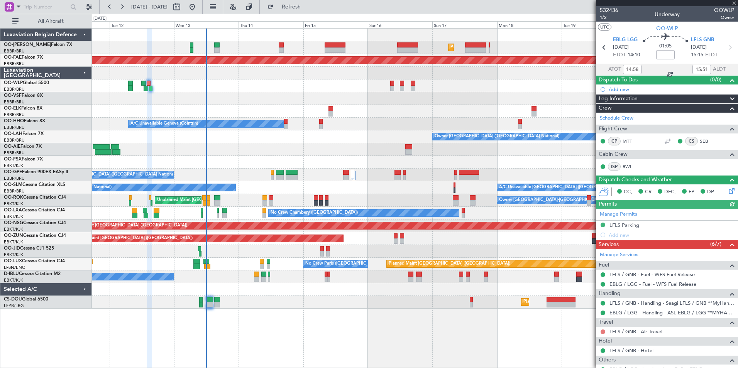
click at [603, 330] on button at bounding box center [603, 332] width 5 height 5
click at [602, 331] on button at bounding box center [603, 332] width 5 height 5
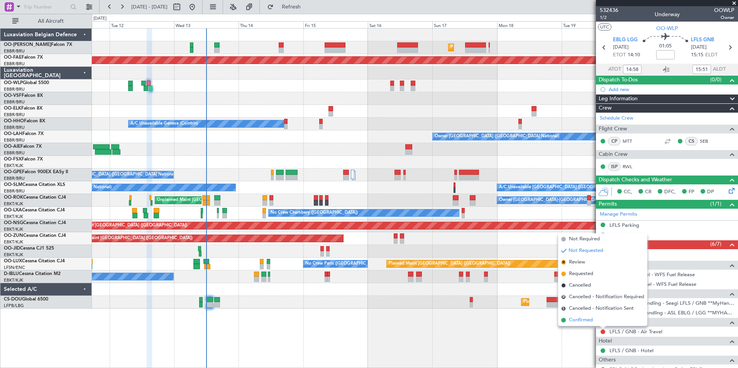
click at [574, 318] on span "Confirmed" at bounding box center [581, 321] width 24 height 8
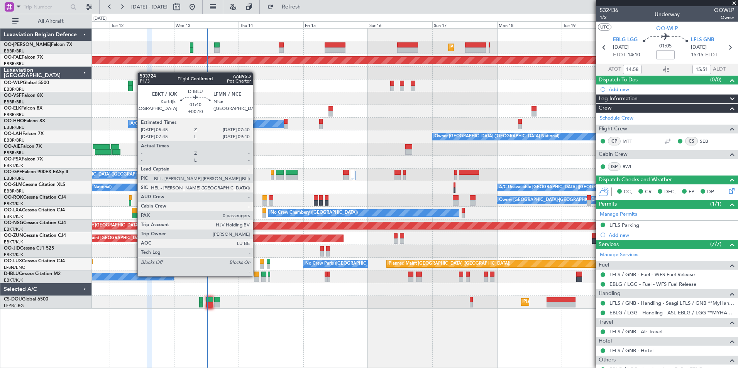
click at [256, 276] on div at bounding box center [256, 274] width 5 height 5
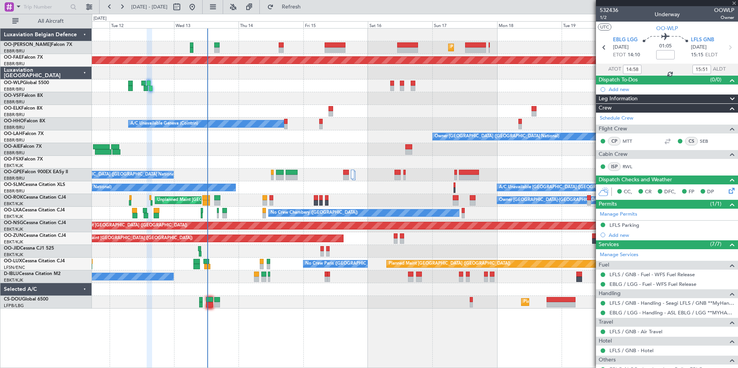
type input "+00:10"
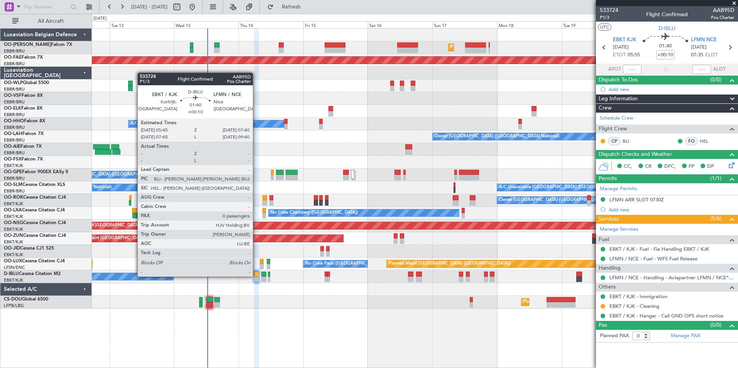
click at [256, 276] on div at bounding box center [256, 274] width 5 height 5
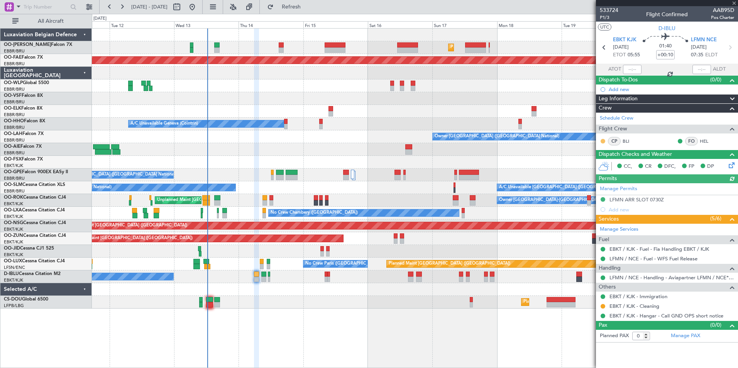
click at [603, 141] on button at bounding box center [603, 141] width 5 height 5
click at [598, 164] on span "Acknowledged" at bounding box center [605, 164] width 34 height 8
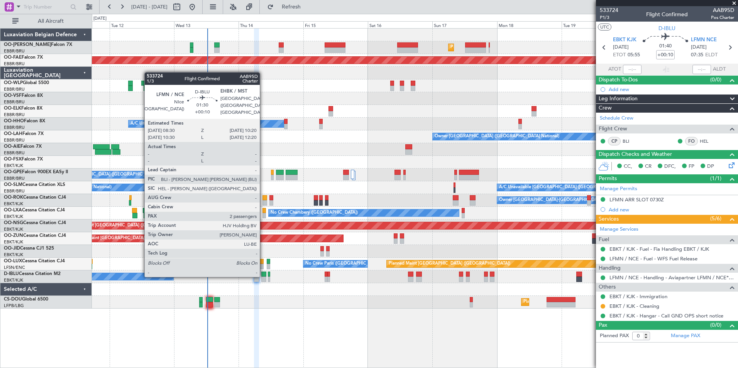
click at [264, 276] on div at bounding box center [263, 274] width 5 height 5
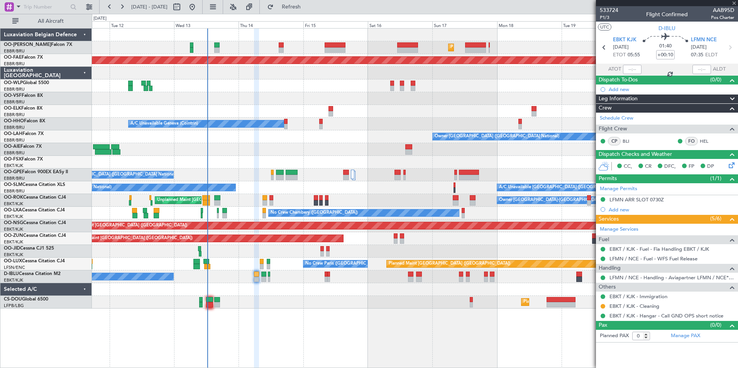
type input "2"
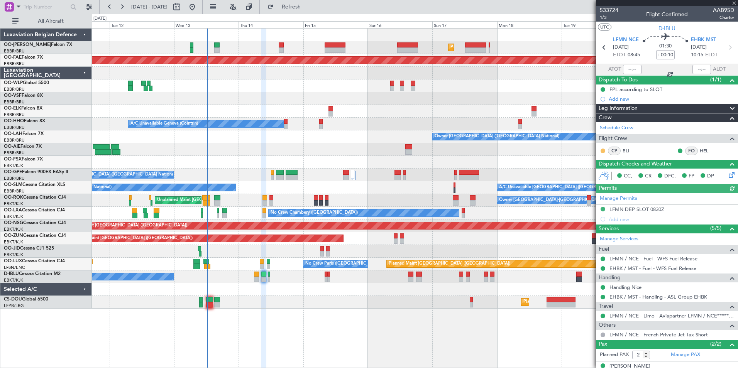
click at [604, 151] on button at bounding box center [603, 151] width 5 height 5
click at [593, 173] on span "Acknowledged" at bounding box center [605, 173] width 34 height 8
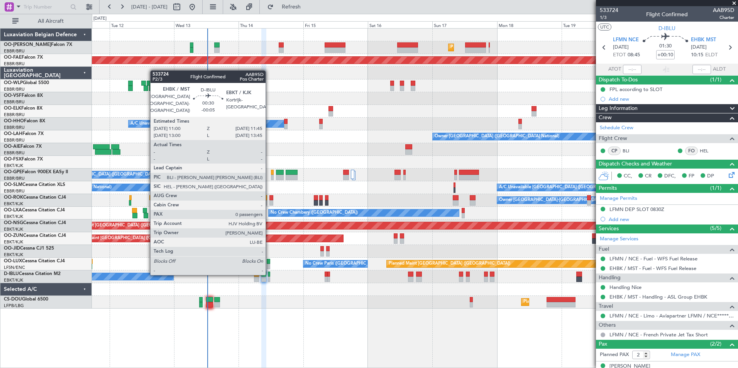
click at [269, 274] on div at bounding box center [269, 274] width 2 height 5
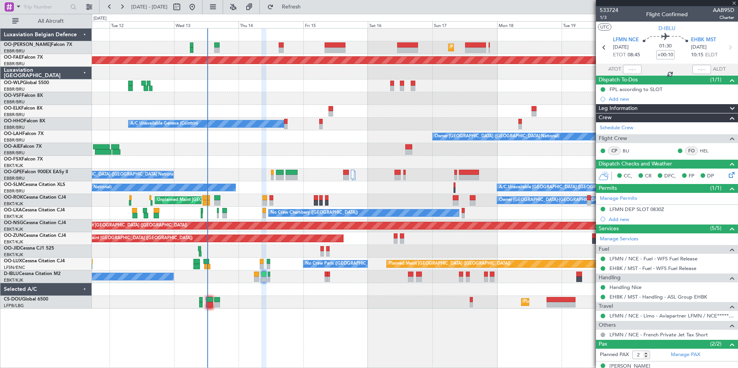
type input "-00:05"
type input "0"
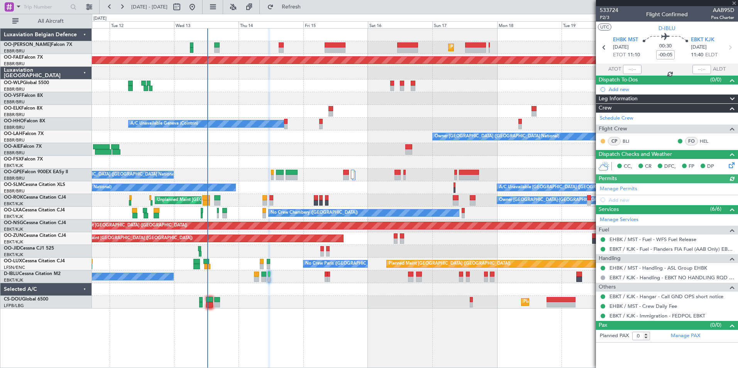
click at [602, 140] on button at bounding box center [603, 141] width 5 height 5
click at [587, 163] on li "Acknowledged" at bounding box center [603, 164] width 52 height 12
click at [735, 2] on span at bounding box center [734, 3] width 8 height 7
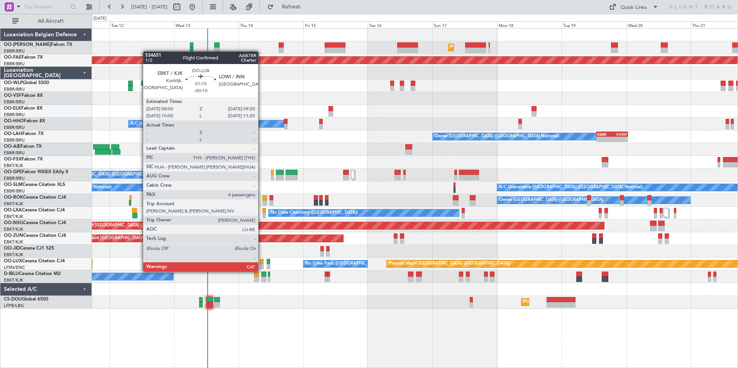
click at [262, 264] on div at bounding box center [262, 266] width 4 height 5
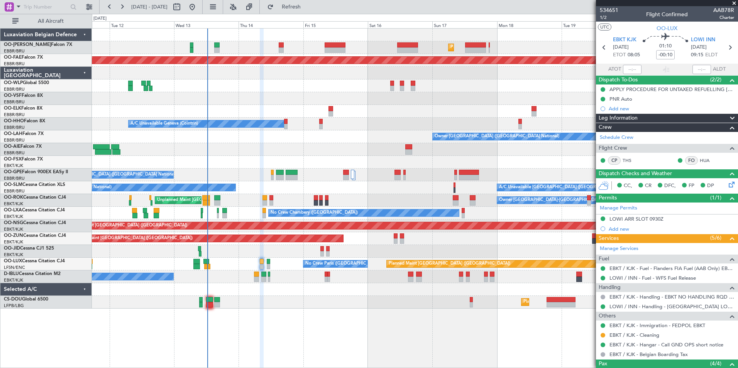
click at [735, 4] on span at bounding box center [734, 3] width 8 height 7
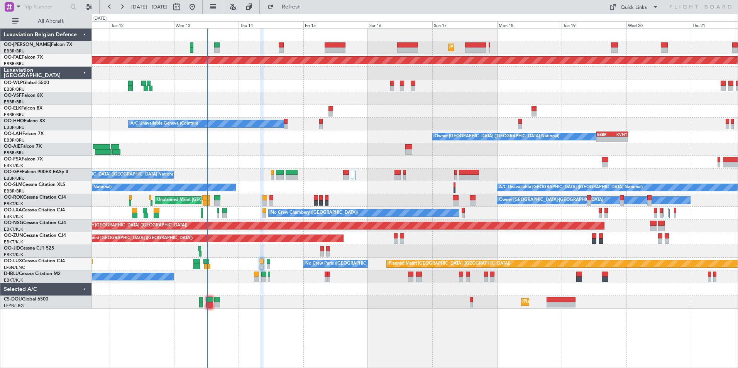
type input "0"
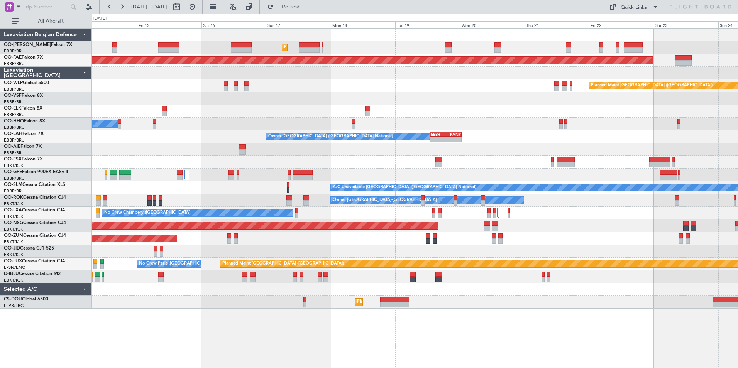
click at [0, 99] on html "11 Aug 2025 - 21 Aug 2025 Refresh Quick Links All Aircraft Planned Maint Brusse…" at bounding box center [369, 184] width 738 height 368
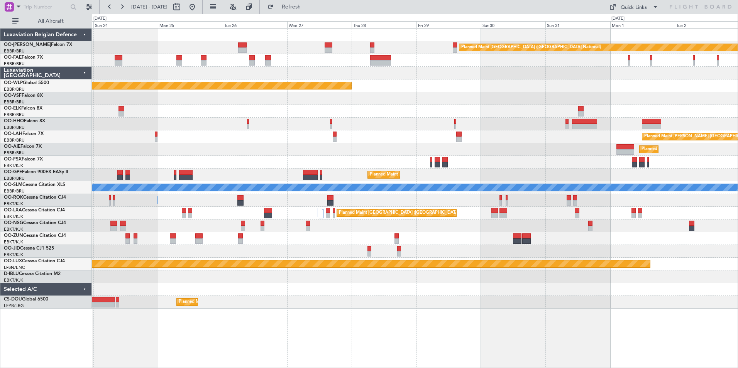
click at [270, 120] on div at bounding box center [415, 124] width 646 height 13
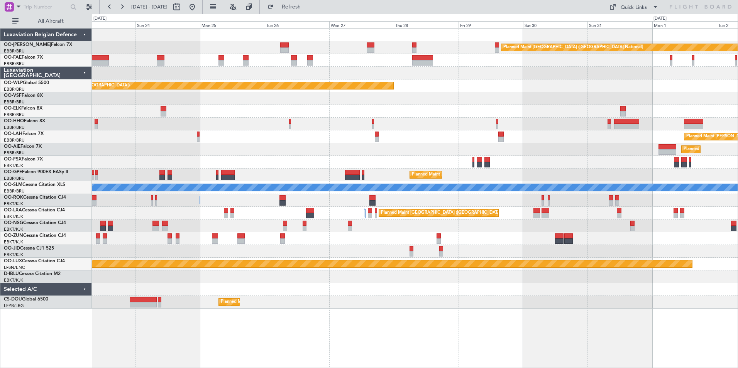
click at [0, 101] on html "[DATE] - [DATE] Refresh Quick Links All Aircraft Planned Maint [GEOGRAPHIC_DATA…" at bounding box center [369, 184] width 738 height 368
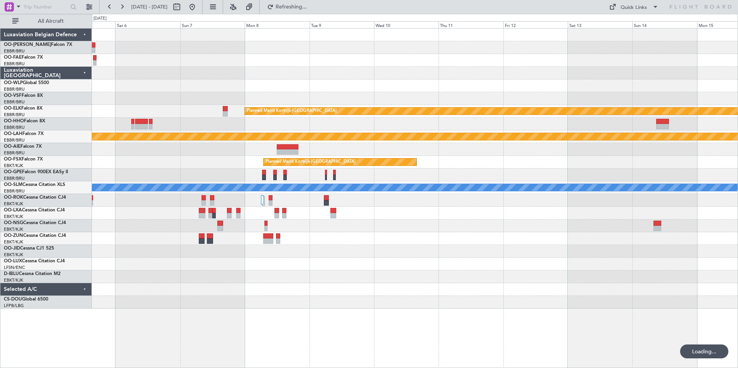
click at [0, 58] on html "[DATE] - [DATE] Refreshing... Quick Links All Aircraft Owner [GEOGRAPHIC_DATA] …" at bounding box center [369, 184] width 738 height 368
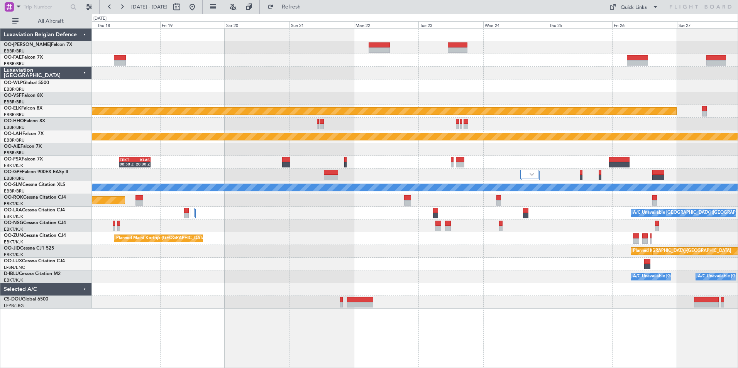
click at [738, 62] on html "[DATE] - [DATE] Refresh Quick Links All Aircraft Owner [GEOGRAPHIC_DATA] Owner …" at bounding box center [369, 184] width 738 height 368
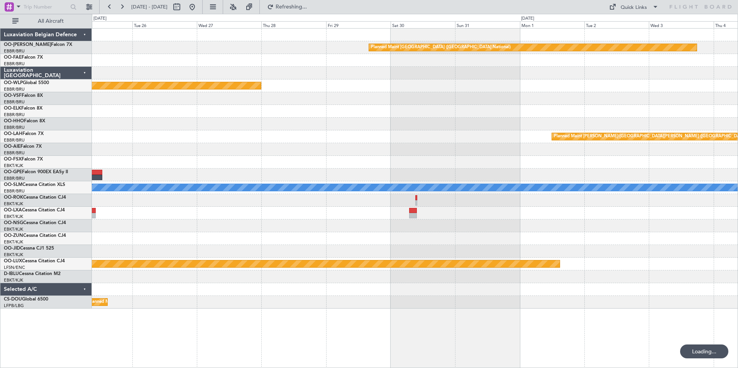
click at [738, 97] on html "[DATE] - [DATE] Refreshing... Quick Links All Aircraft Planned Maint [GEOGRAPHI…" at bounding box center [369, 184] width 738 height 368
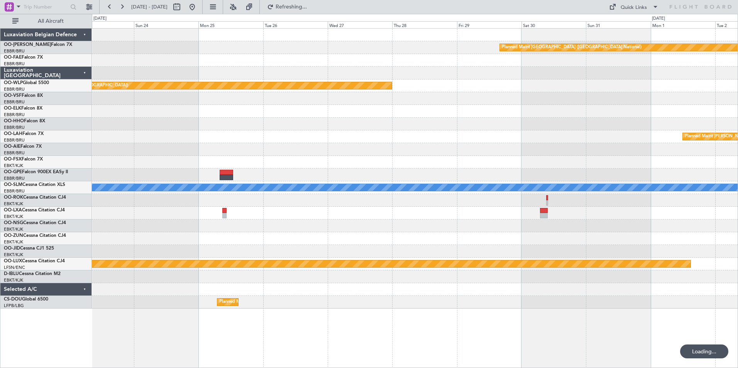
click at [738, 144] on html "25 Aug 2025 - 04 Sep 2025 Refreshing... Quick Links All Aircraft Planned Maint …" at bounding box center [369, 184] width 738 height 368
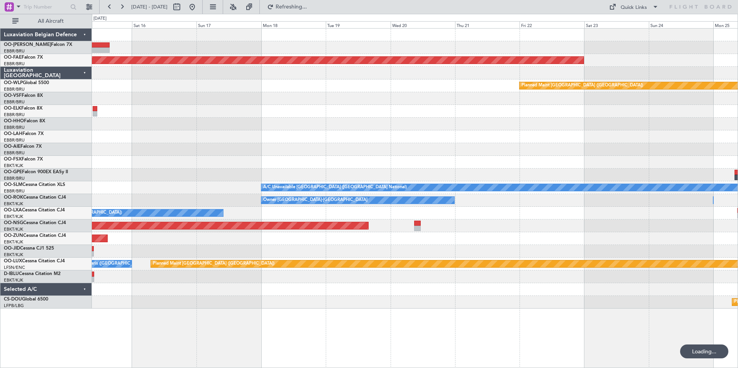
click at [738, 155] on html "15 Aug 2025 - 25 Aug 2025 Refreshing... Quick Links All Aircraft Planned Maint …" at bounding box center [369, 184] width 738 height 368
